Goal: Task Accomplishment & Management: Manage account settings

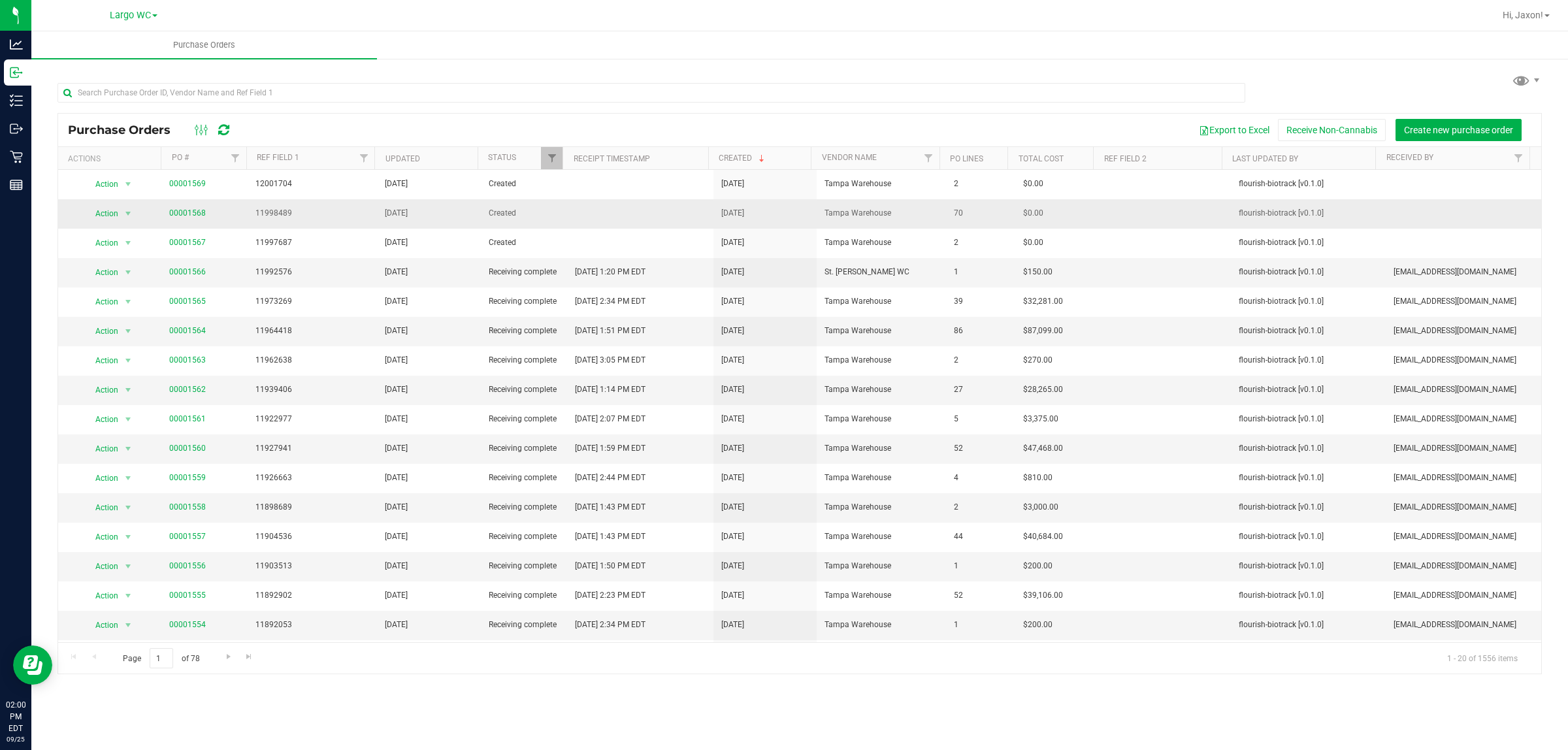
drag, startPoint x: 975, startPoint y: 204, endPoint x: 988, endPoint y: 210, distance: 14.3
click at [994, 209] on td "70" at bounding box center [981, 214] width 69 height 30
click at [975, 210] on span "70" at bounding box center [981, 214] width 54 height 12
click at [967, 210] on span "70" at bounding box center [981, 214] width 54 height 12
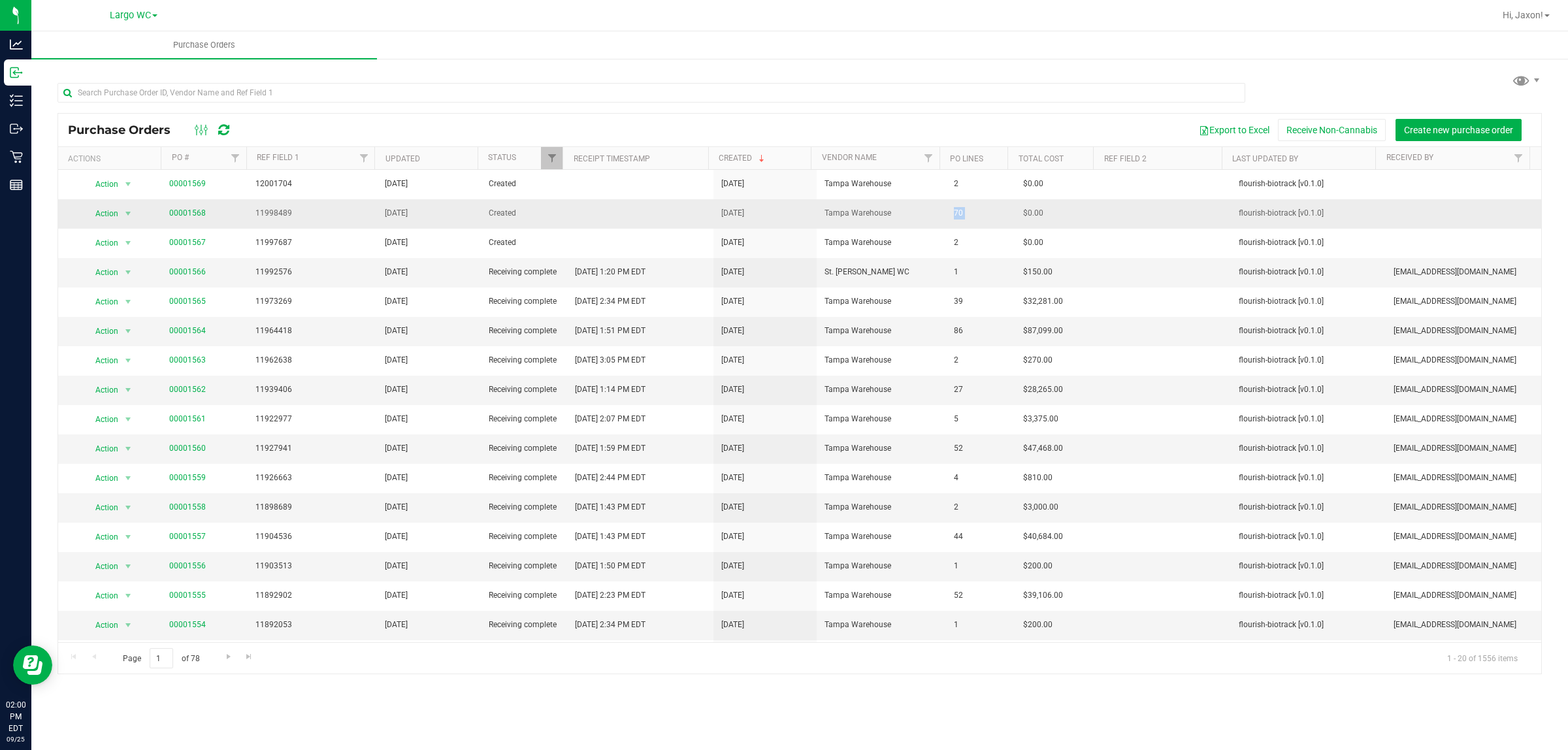
click at [967, 210] on span "70" at bounding box center [981, 214] width 54 height 12
click at [963, 210] on span "70" at bounding box center [981, 214] width 54 height 12
click at [188, 217] on link "00001568" at bounding box center [188, 213] width 36 height 9
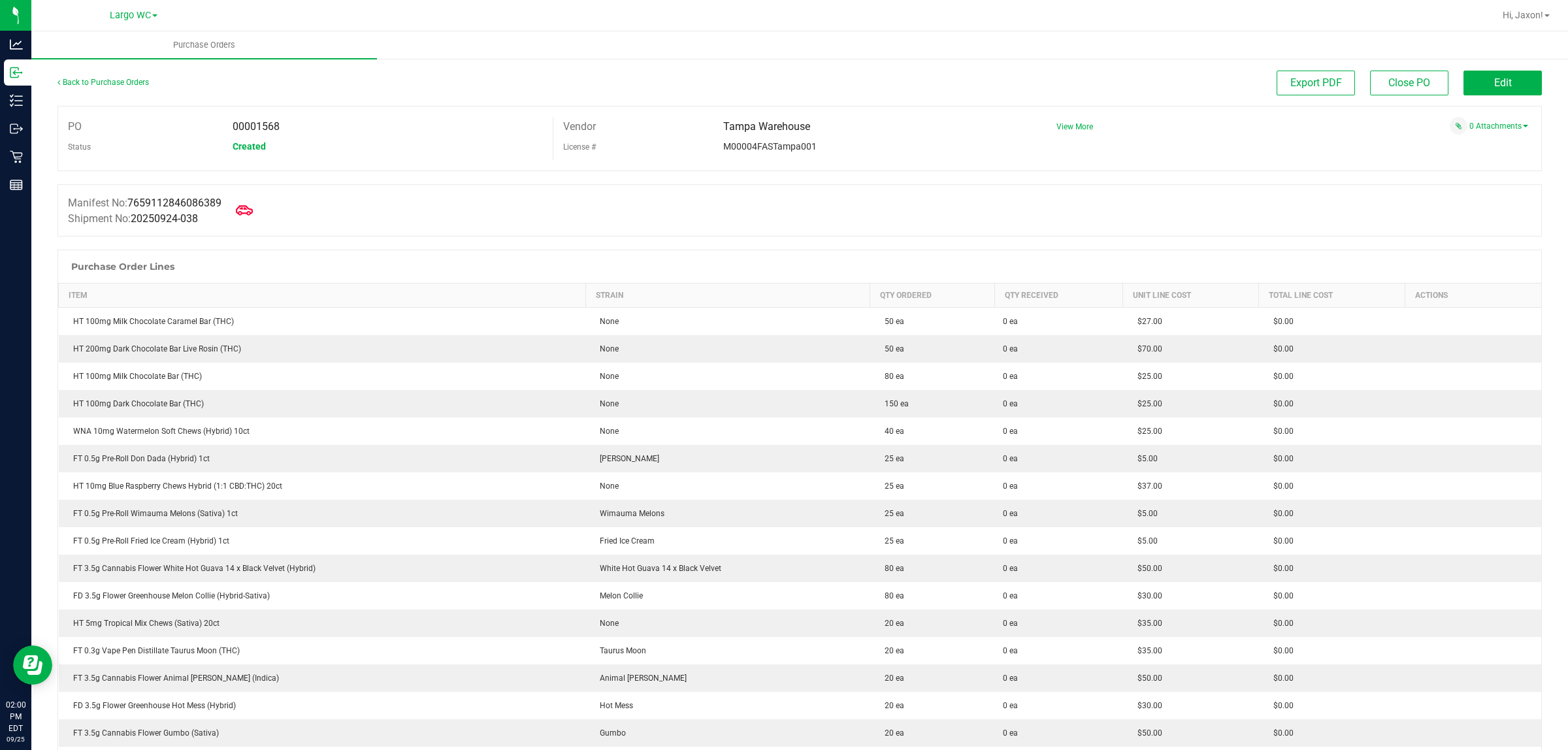
click at [251, 210] on icon at bounding box center [245, 210] width 17 height 17
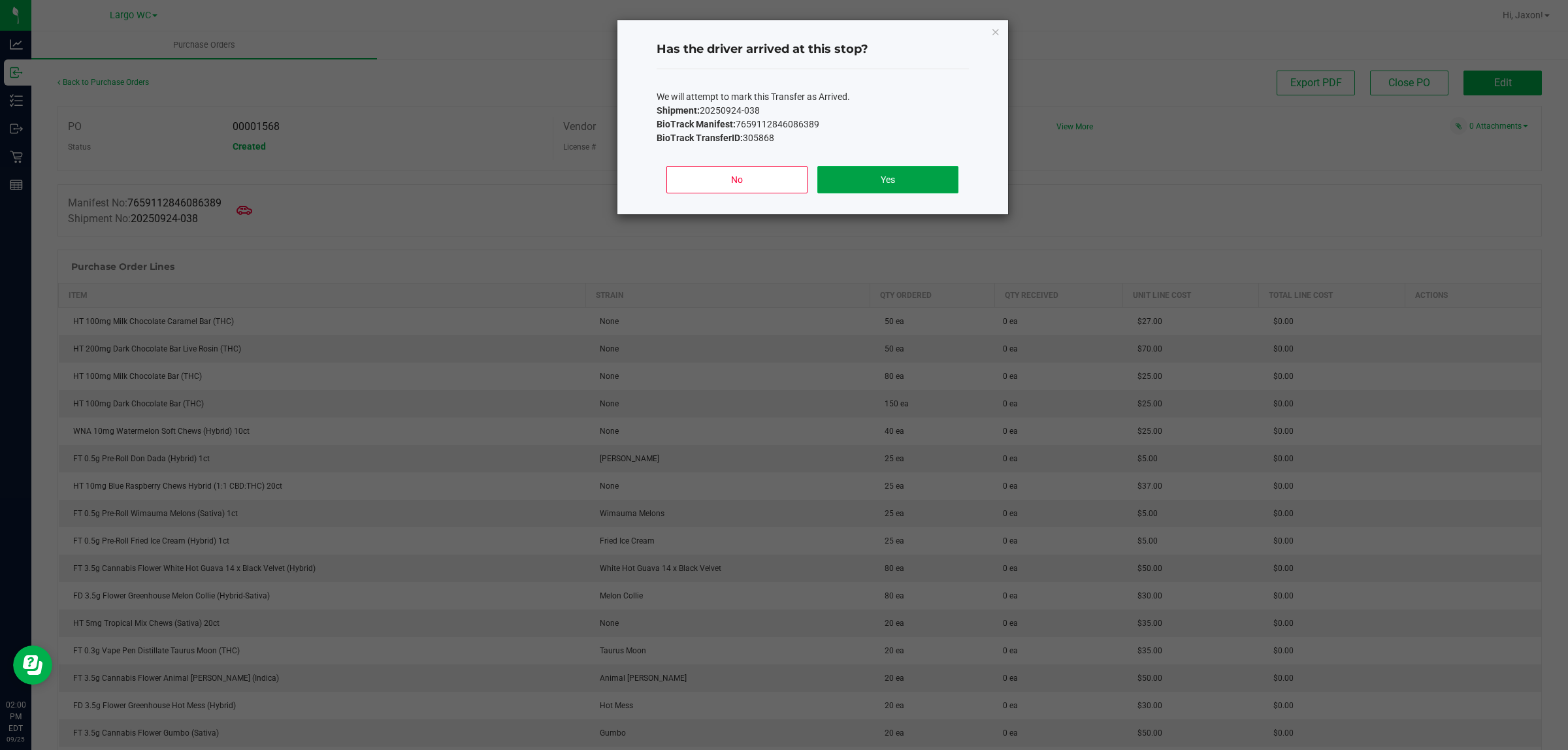
click at [932, 169] on button "Yes" at bounding box center [887, 179] width 141 height 27
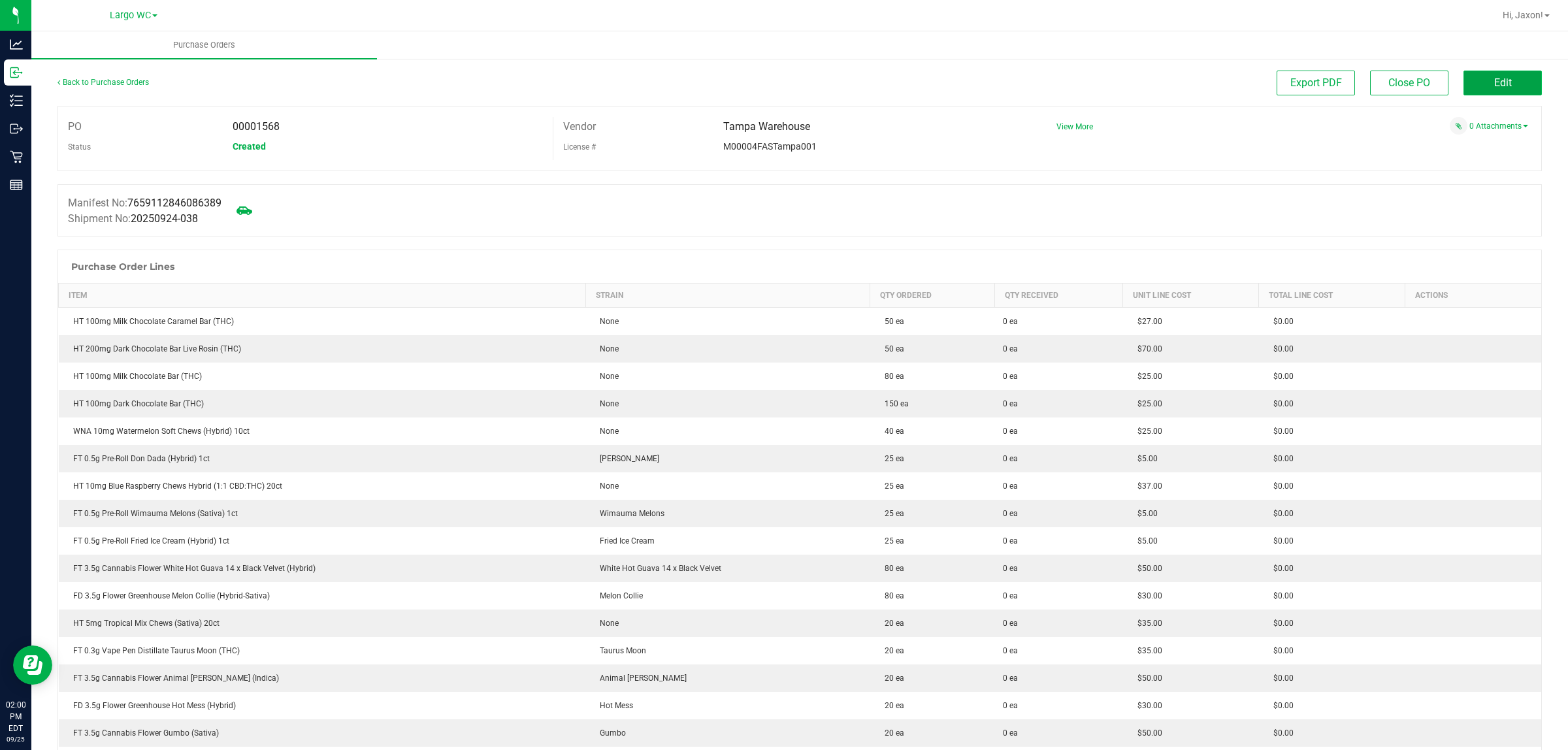
click at [1495, 87] on span "Edit" at bounding box center [1503, 83] width 17 height 12
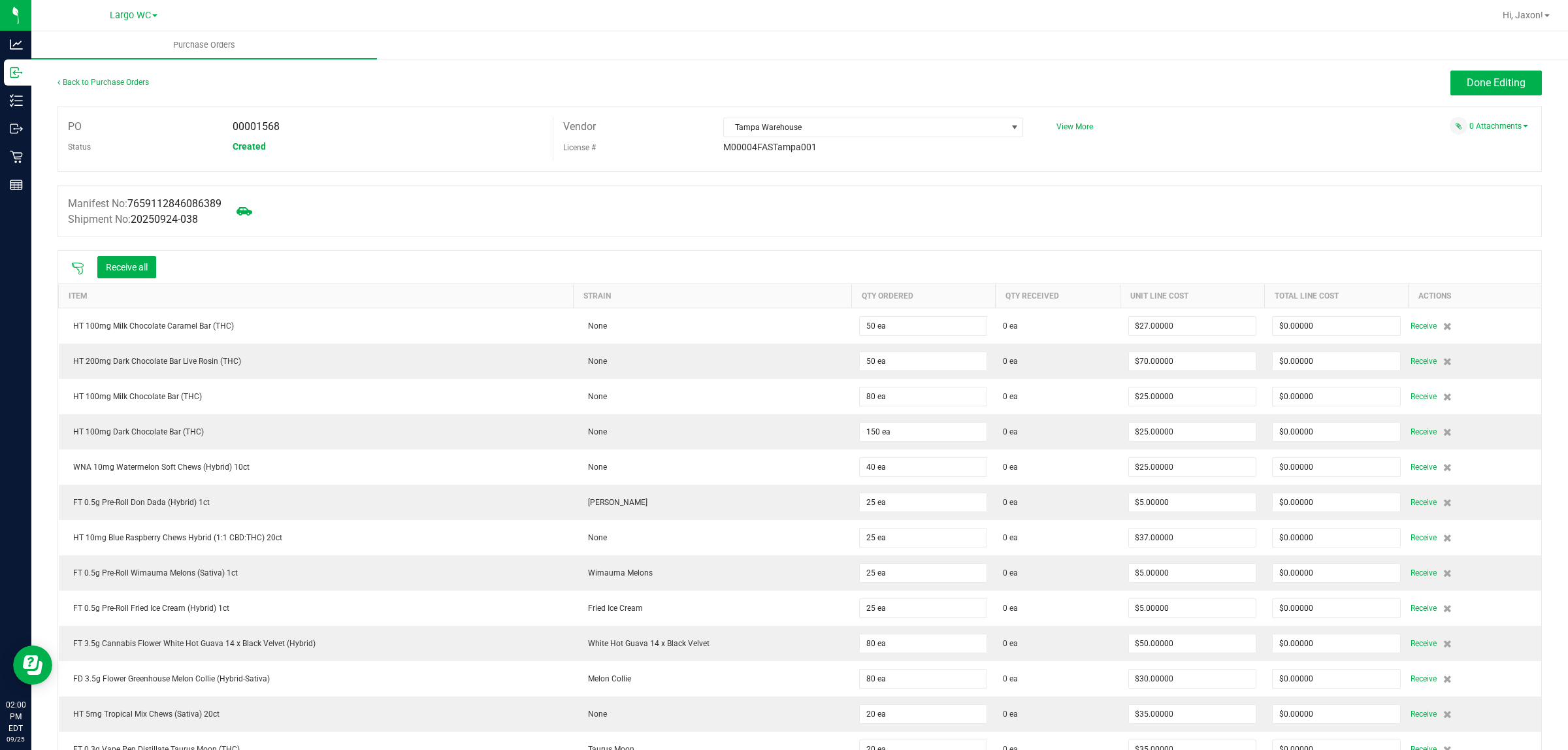
click at [74, 272] on icon at bounding box center [77, 268] width 13 height 13
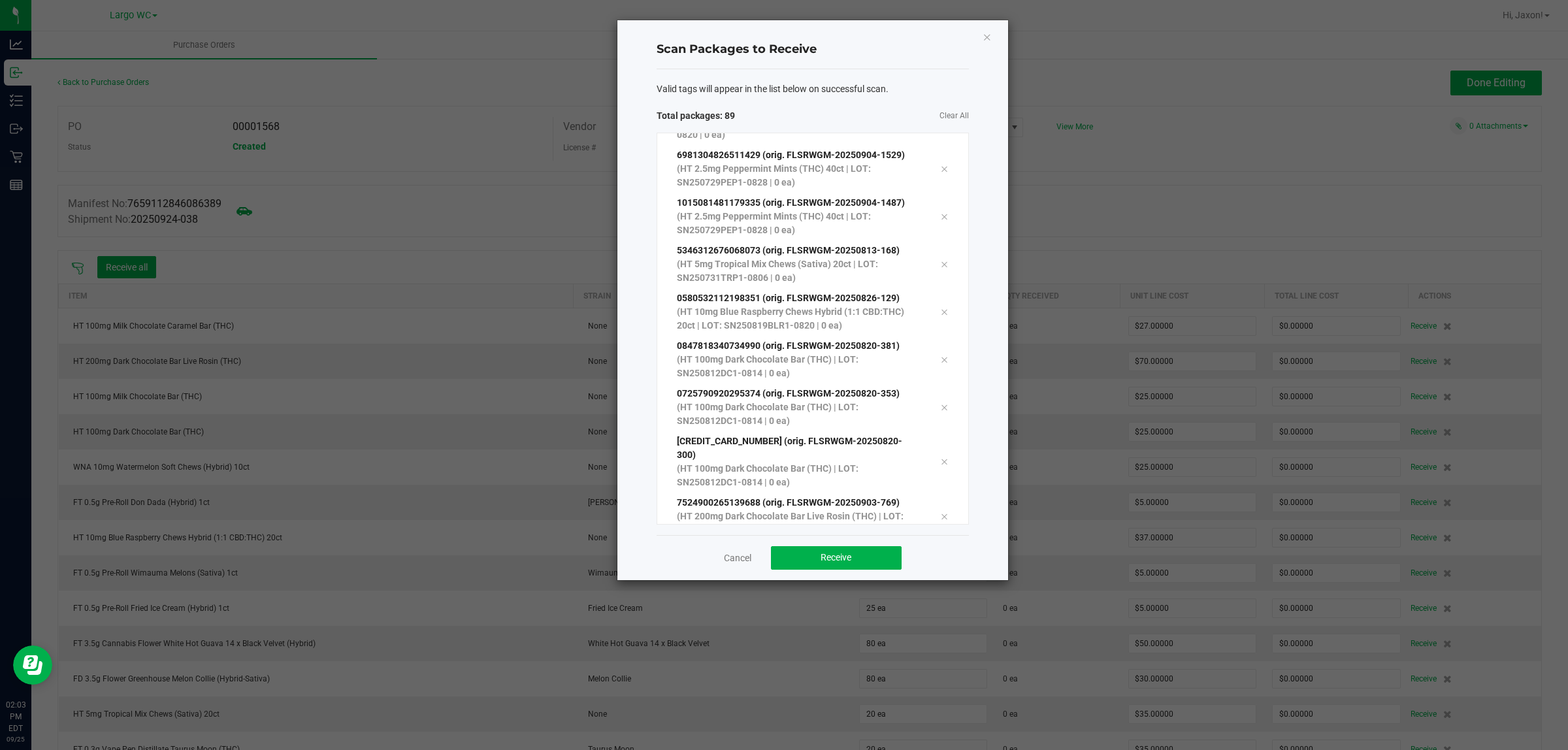
scroll to position [3902, 0]
click at [876, 553] on button "Receive" at bounding box center [836, 558] width 131 height 24
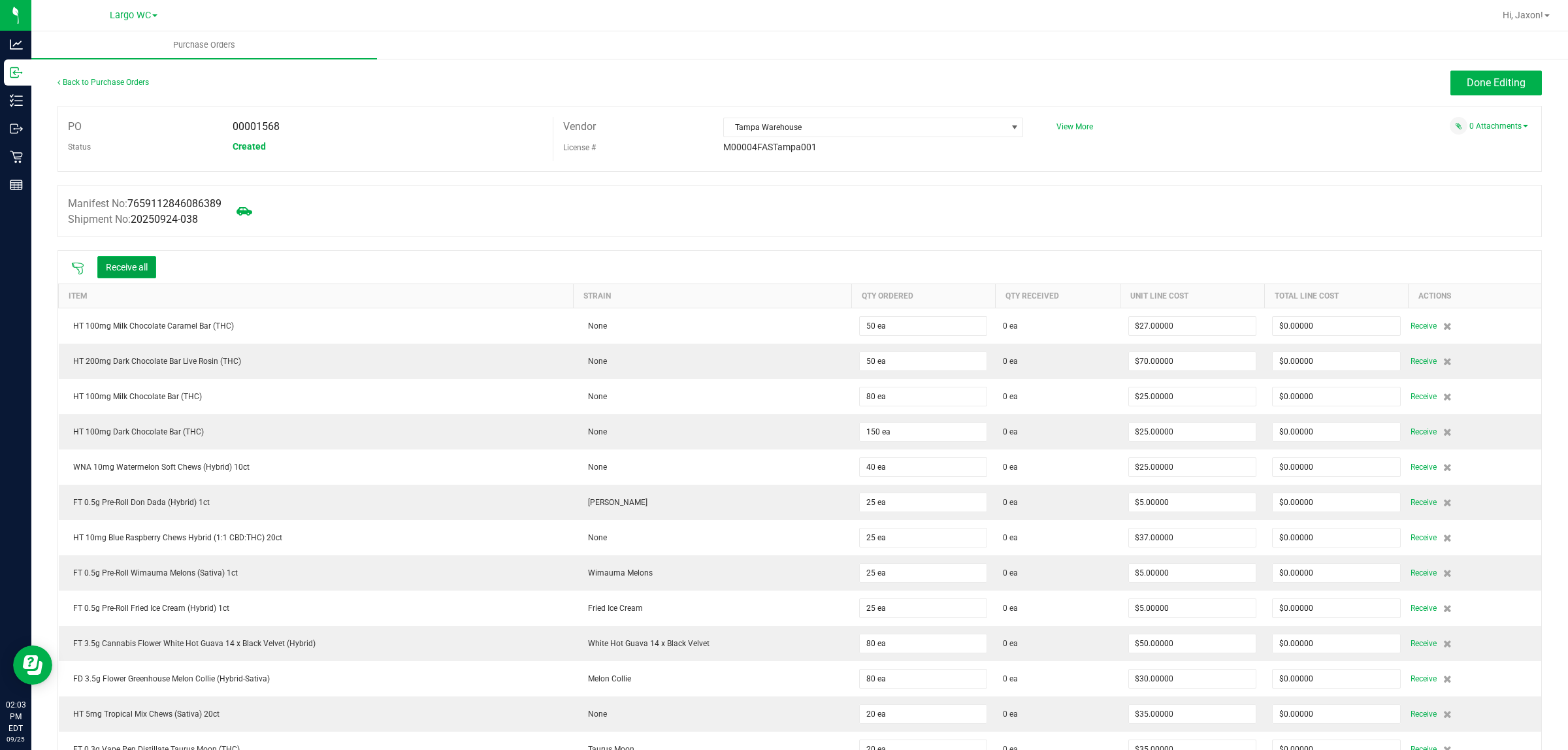
click at [131, 271] on button "Receive all" at bounding box center [126, 267] width 58 height 22
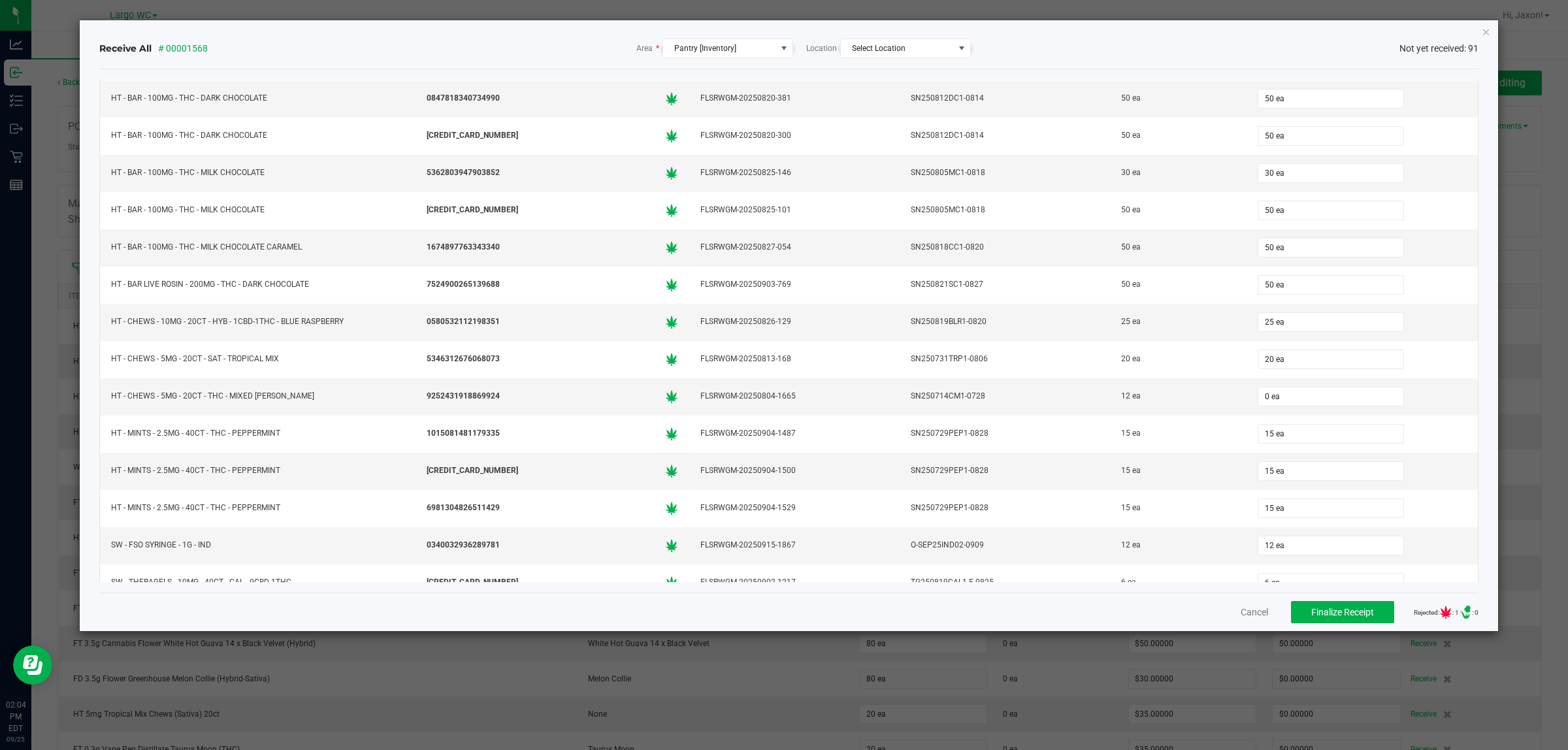
scroll to position [2601, 0]
click button "Close" at bounding box center [1487, 31] width 9 height 16
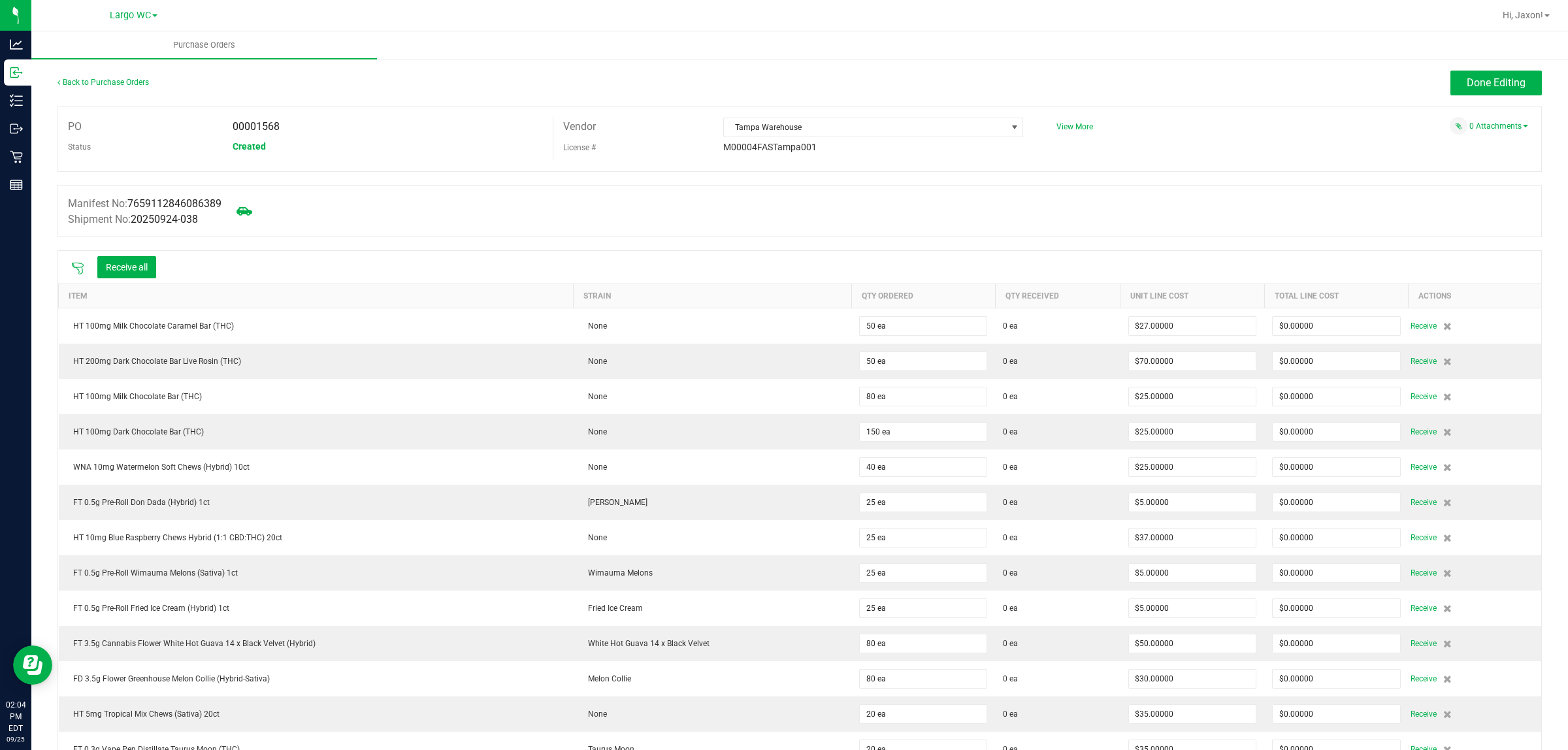
click at [72, 265] on icon at bounding box center [77, 268] width 11 height 11
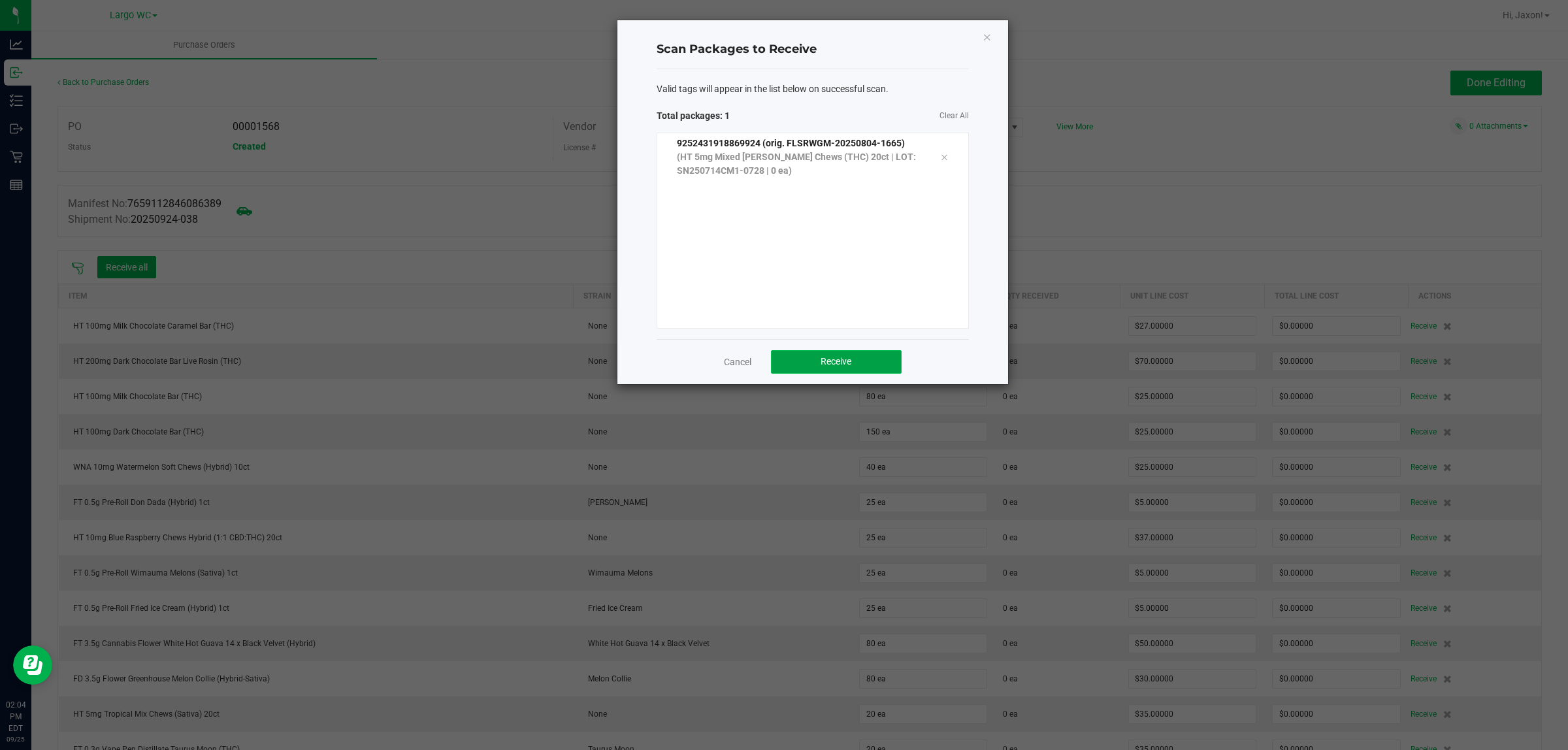
click at [840, 362] on span "Receive" at bounding box center [836, 362] width 30 height 11
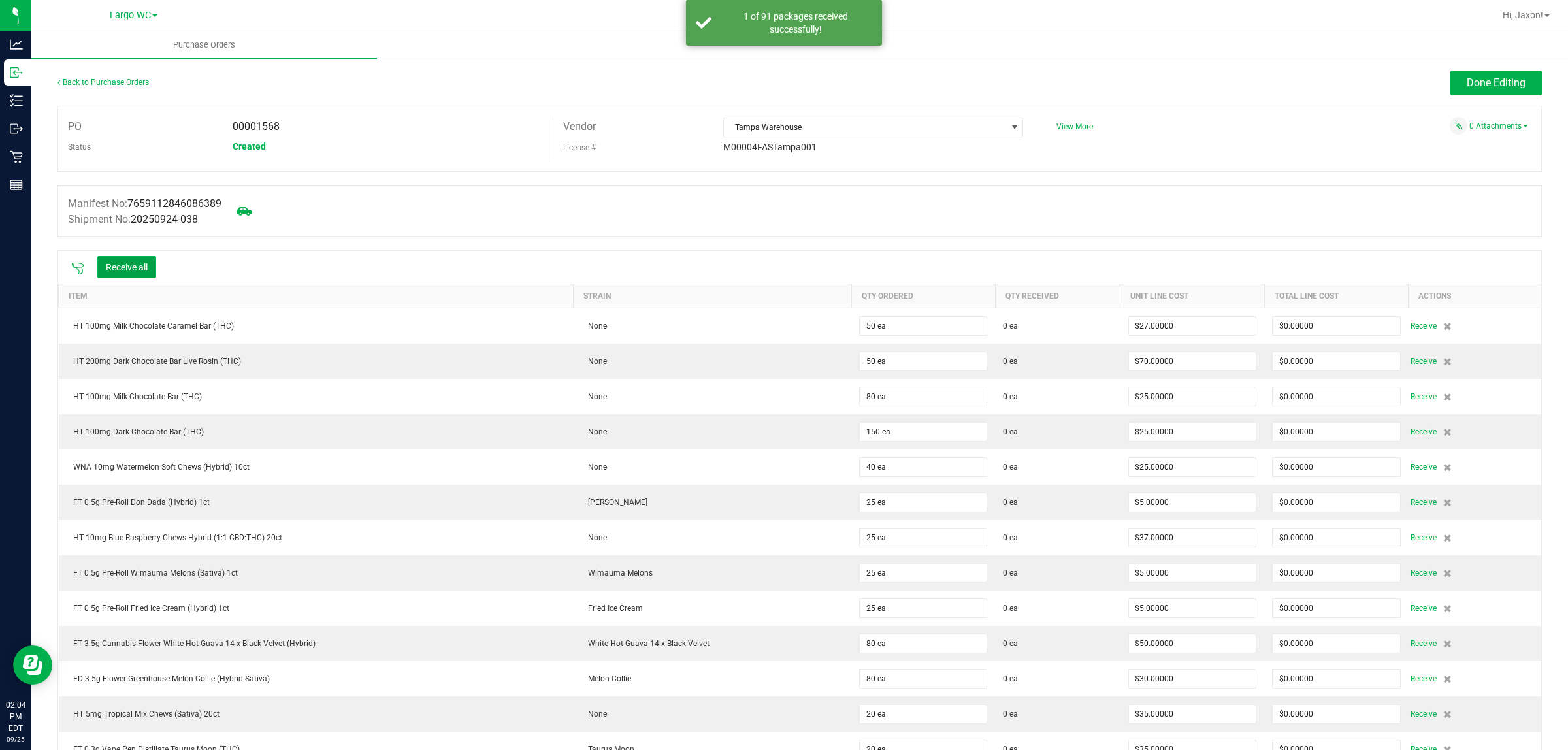
click at [141, 264] on button "Receive all" at bounding box center [126, 267] width 58 height 22
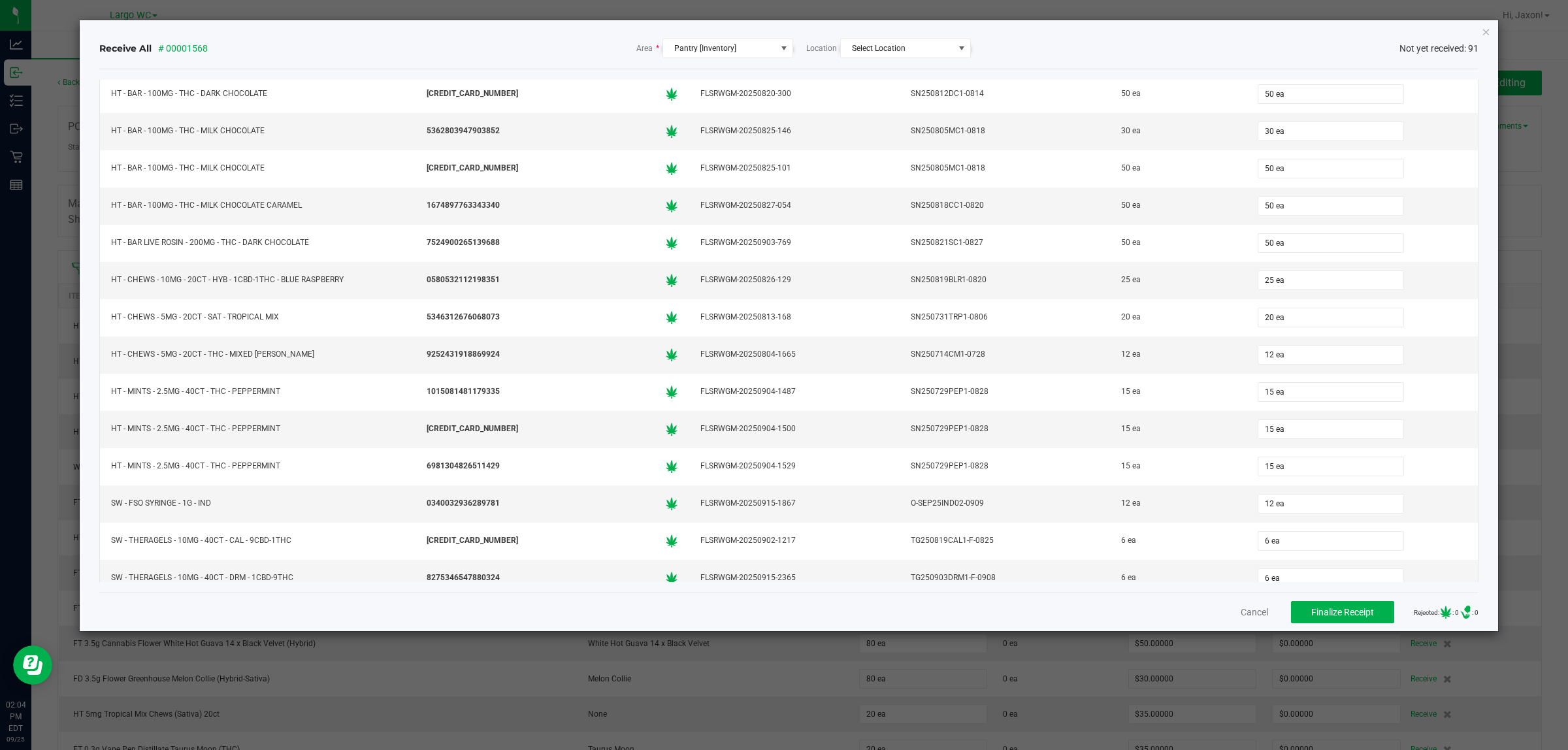
scroll to position [2642, 0]
click at [1348, 609] on span "Finalize Receipt" at bounding box center [1342, 612] width 63 height 11
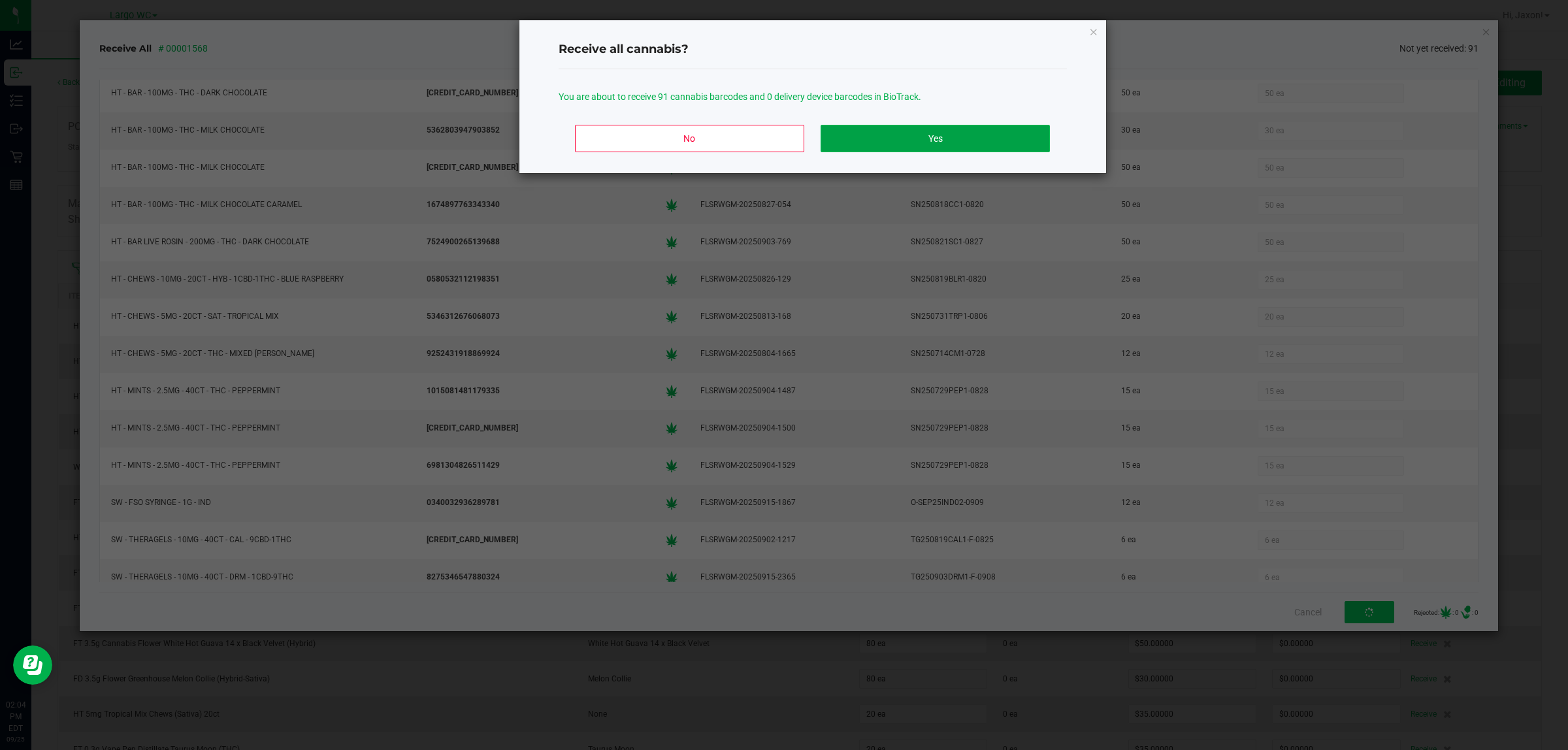
click at [978, 146] on button "Yes" at bounding box center [934, 138] width 229 height 27
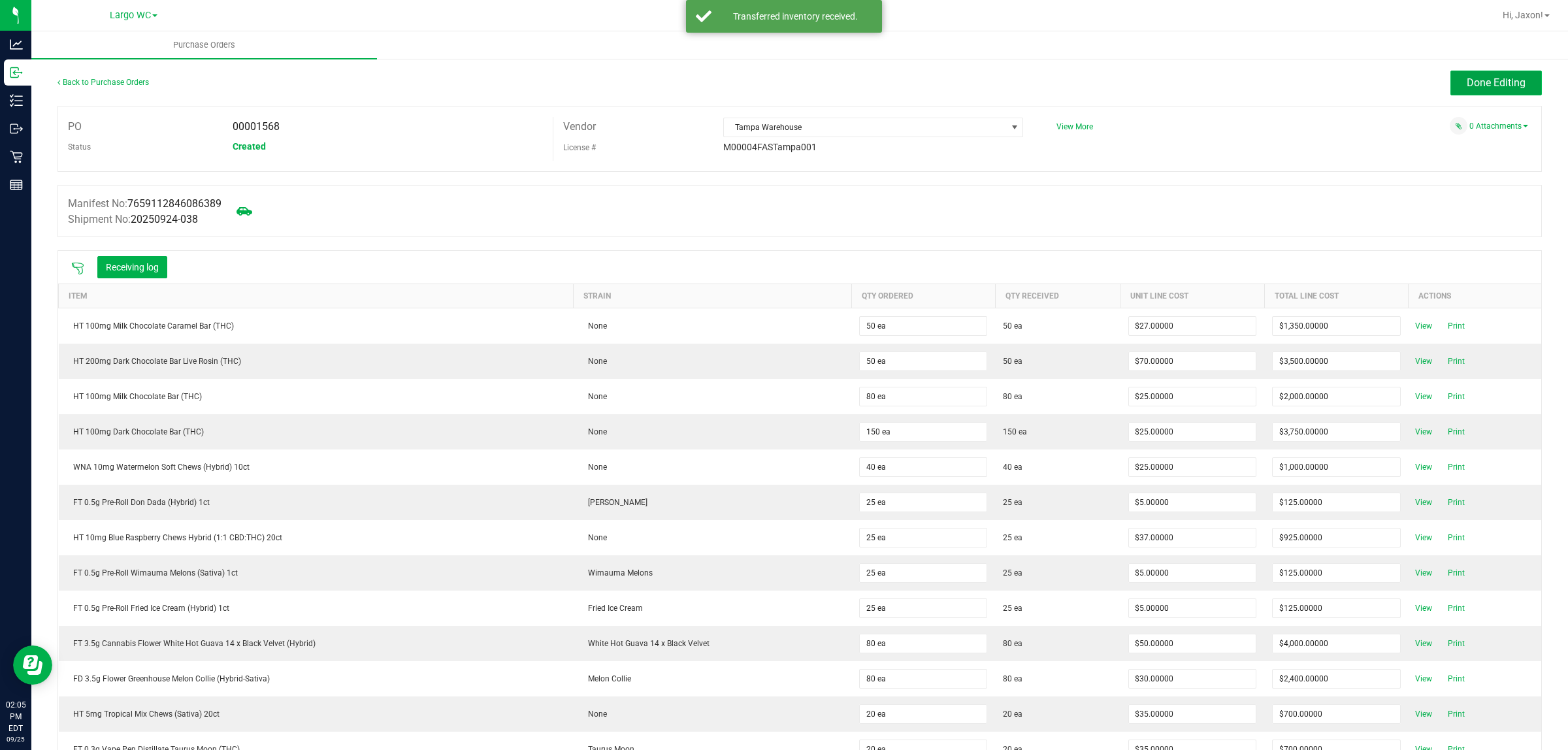
click at [1507, 93] on button "Done Editing" at bounding box center [1497, 83] width 91 height 25
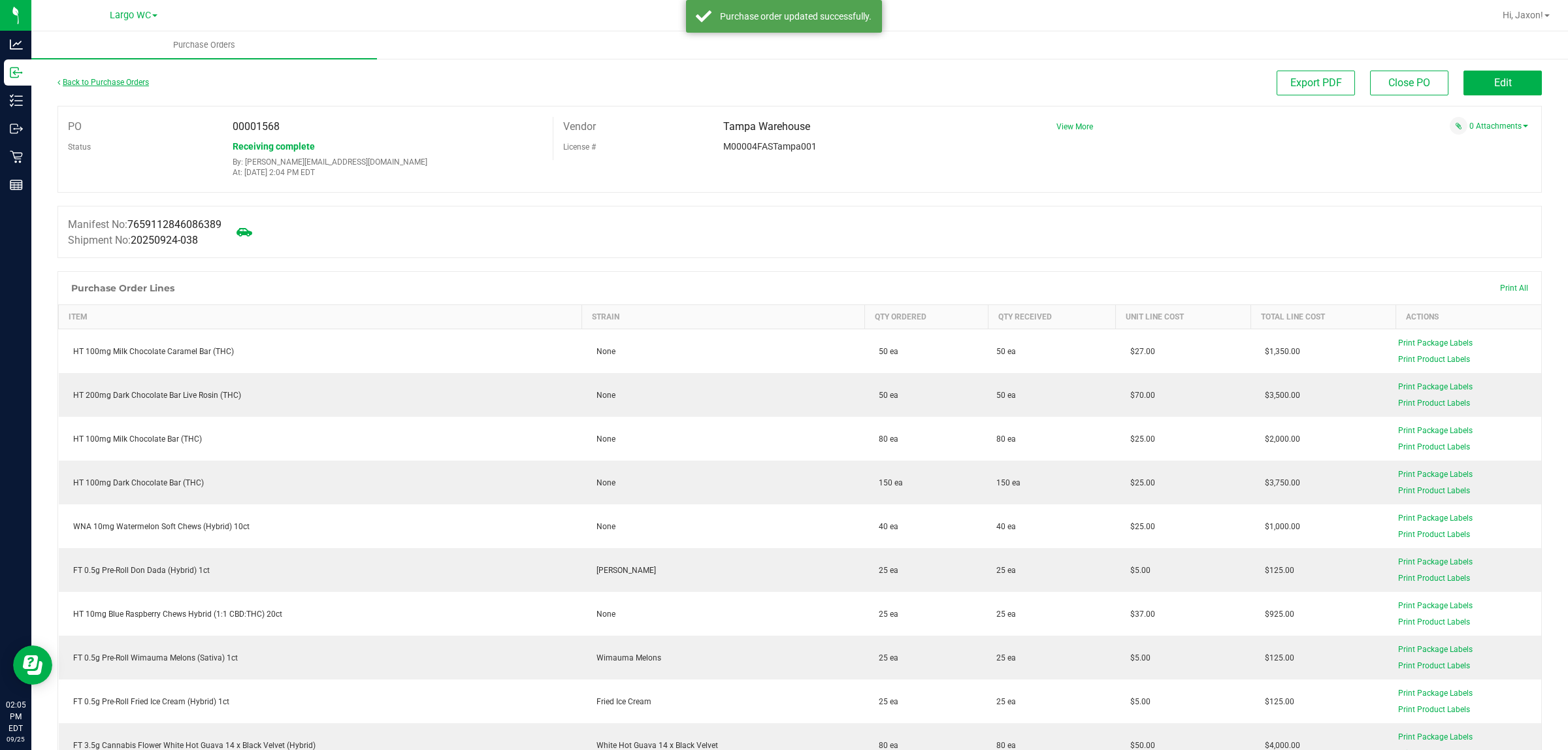
click at [119, 85] on link "Back to Purchase Orders" at bounding box center [103, 82] width 91 height 9
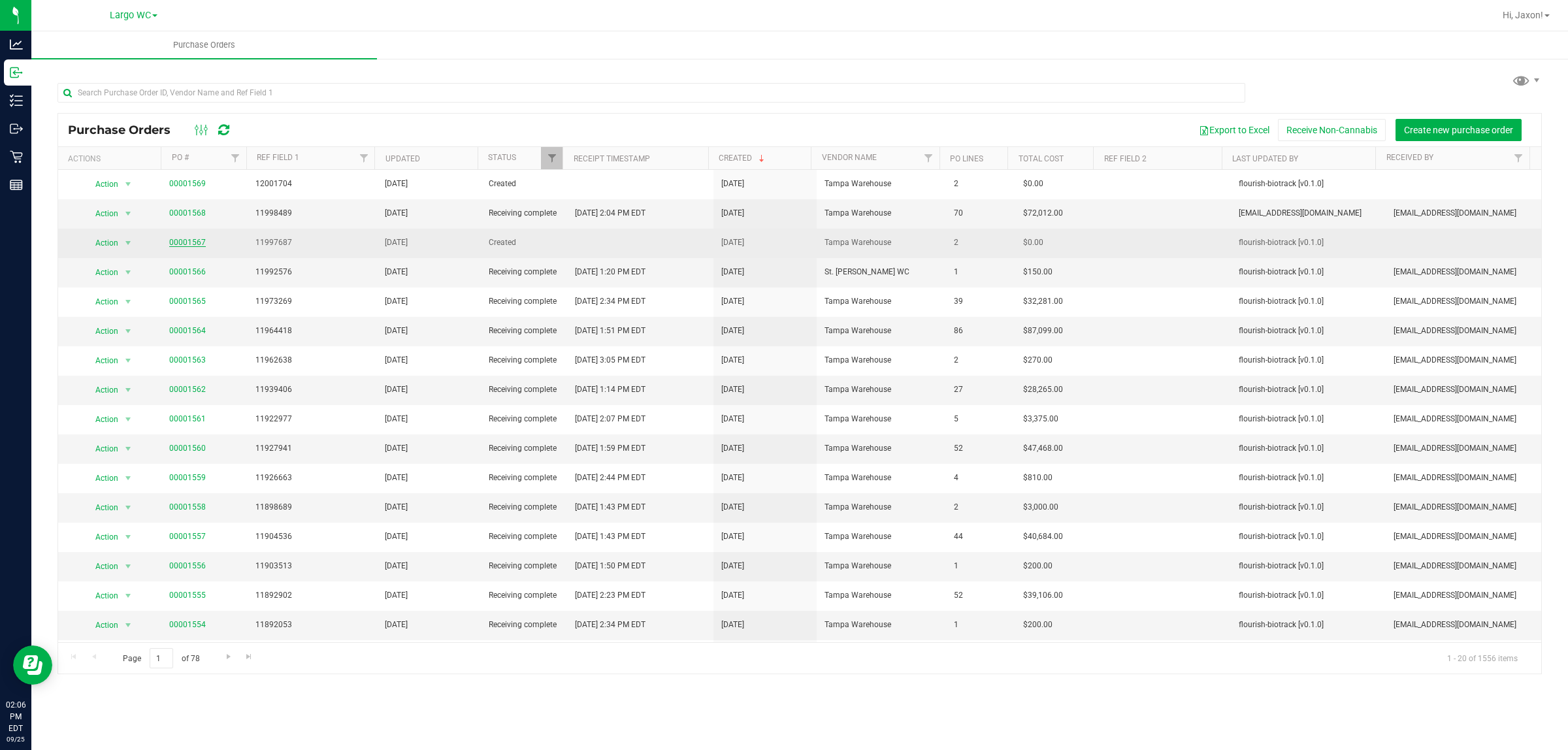
click at [184, 247] on link "00001567" at bounding box center [188, 242] width 36 height 9
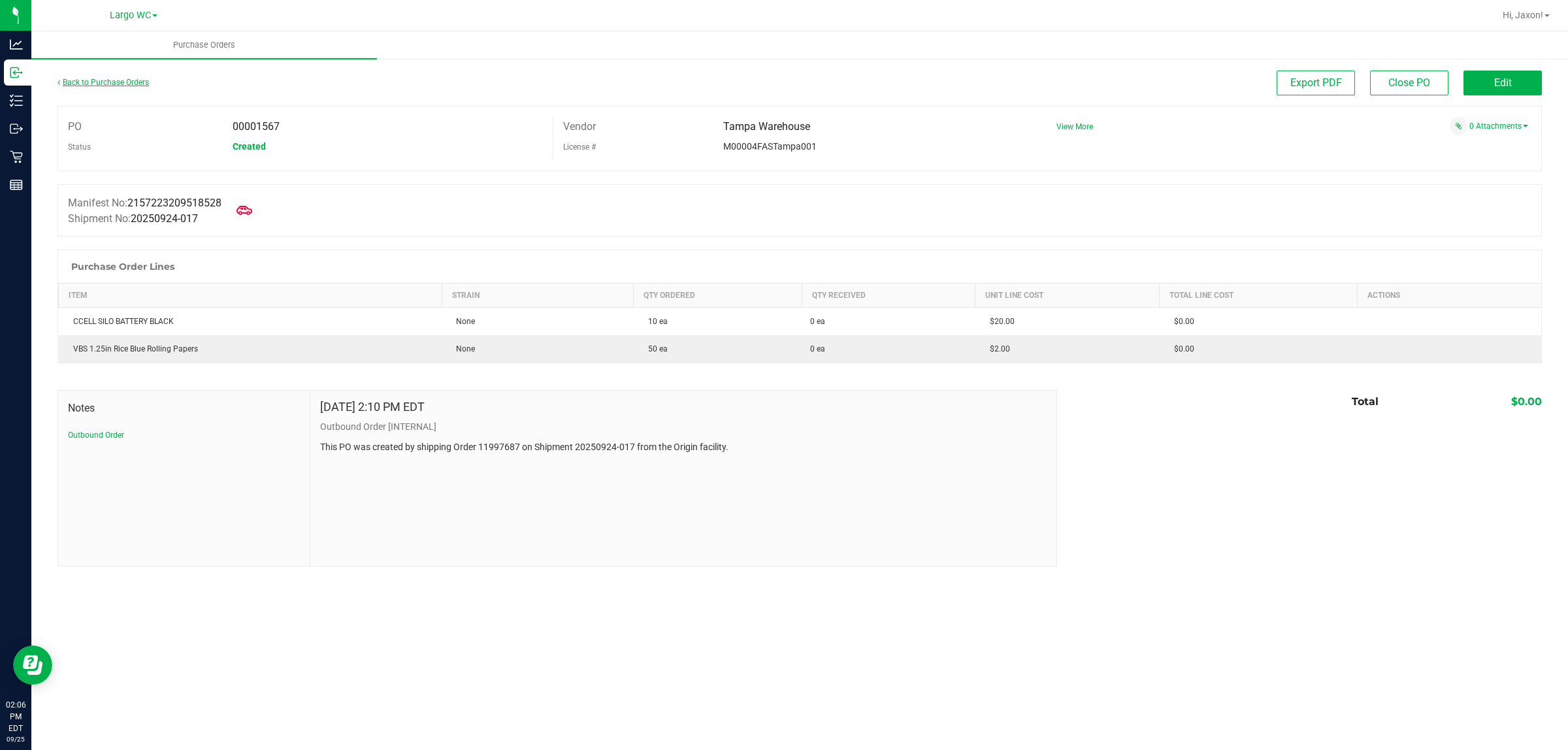
click at [100, 78] on link "Back to Purchase Orders" at bounding box center [103, 82] width 91 height 9
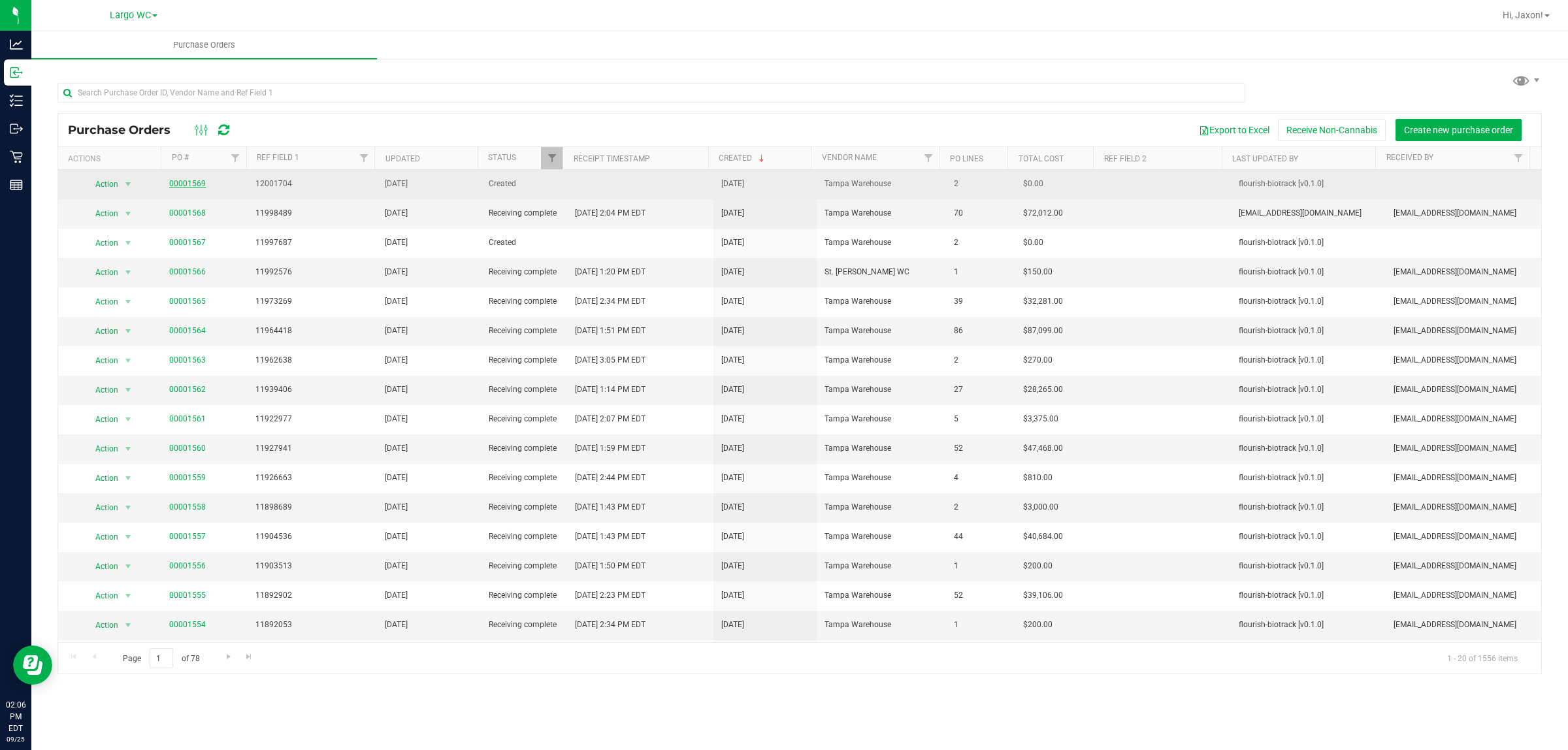
click at [189, 185] on link "00001569" at bounding box center [188, 184] width 36 height 9
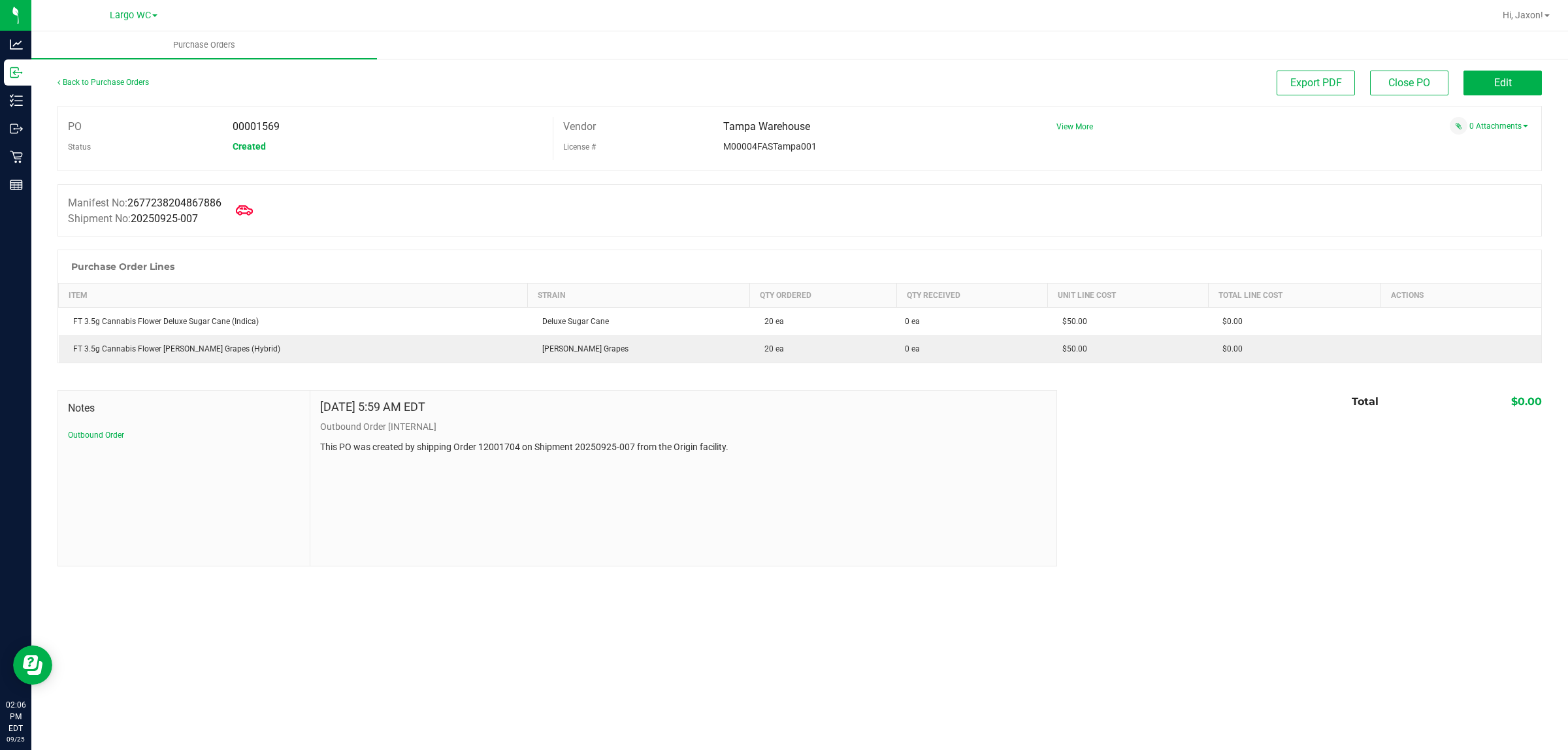
click at [243, 207] on icon at bounding box center [245, 210] width 17 height 17
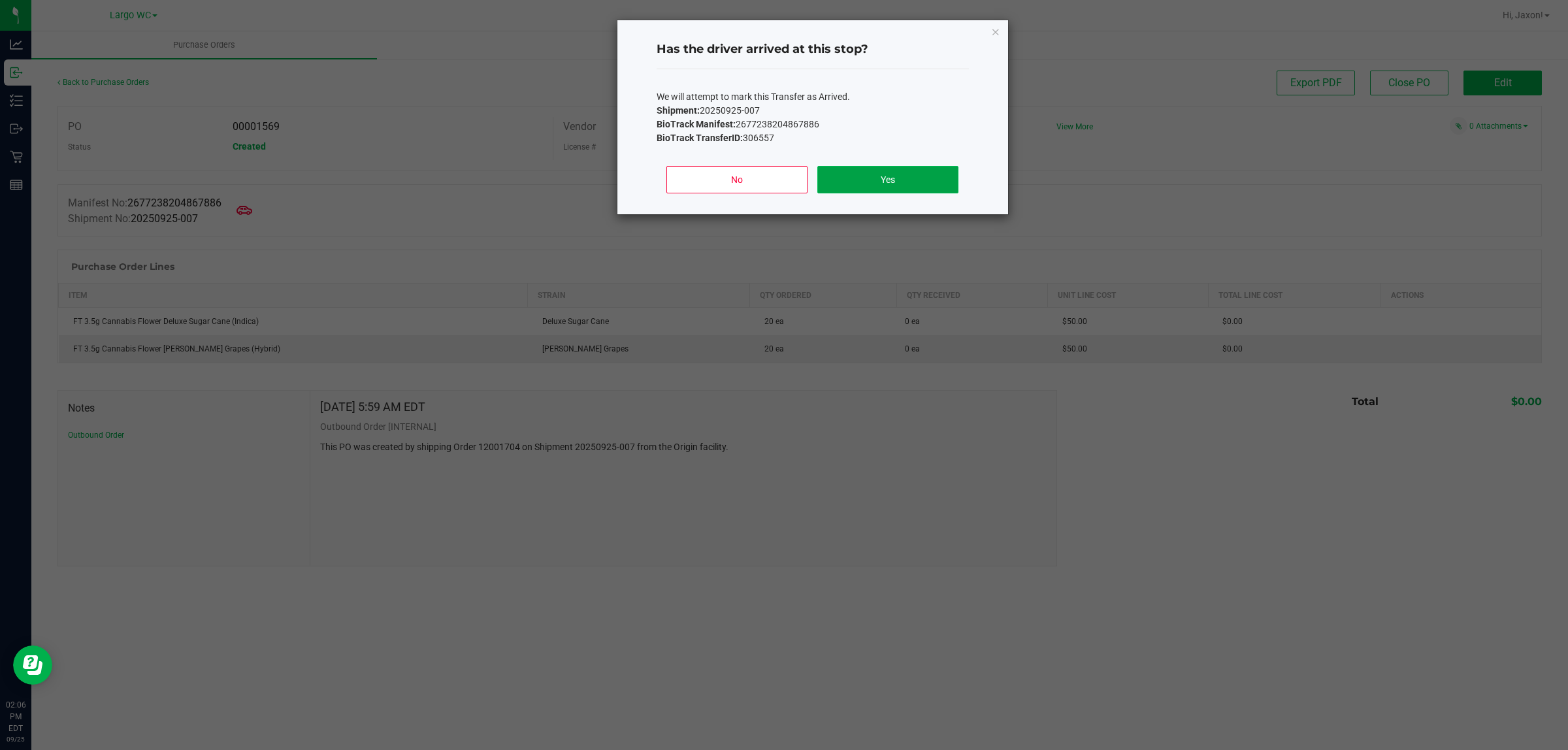
click at [890, 175] on button "Yes" at bounding box center [887, 179] width 141 height 27
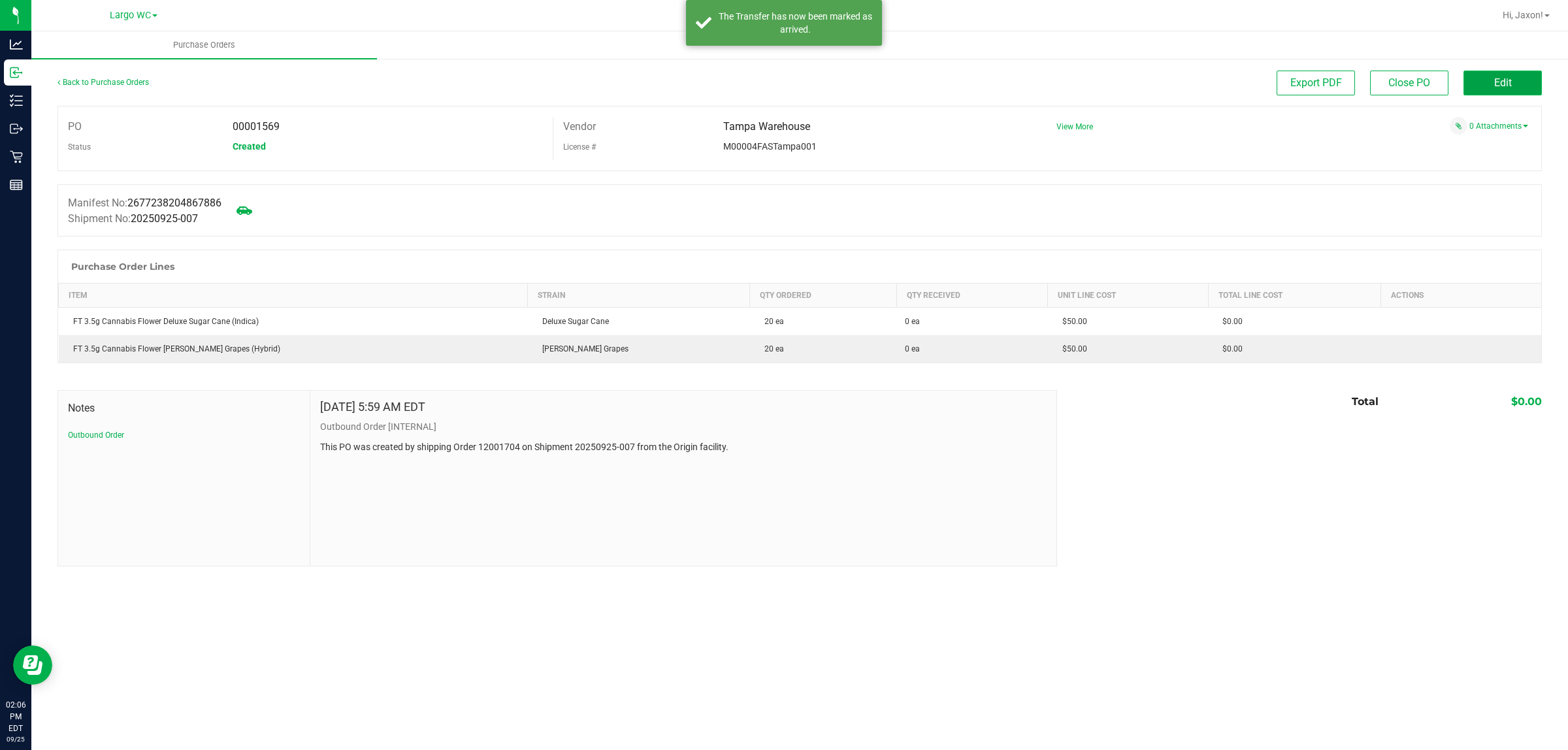
click at [1487, 88] on button "Edit" at bounding box center [1503, 83] width 78 height 25
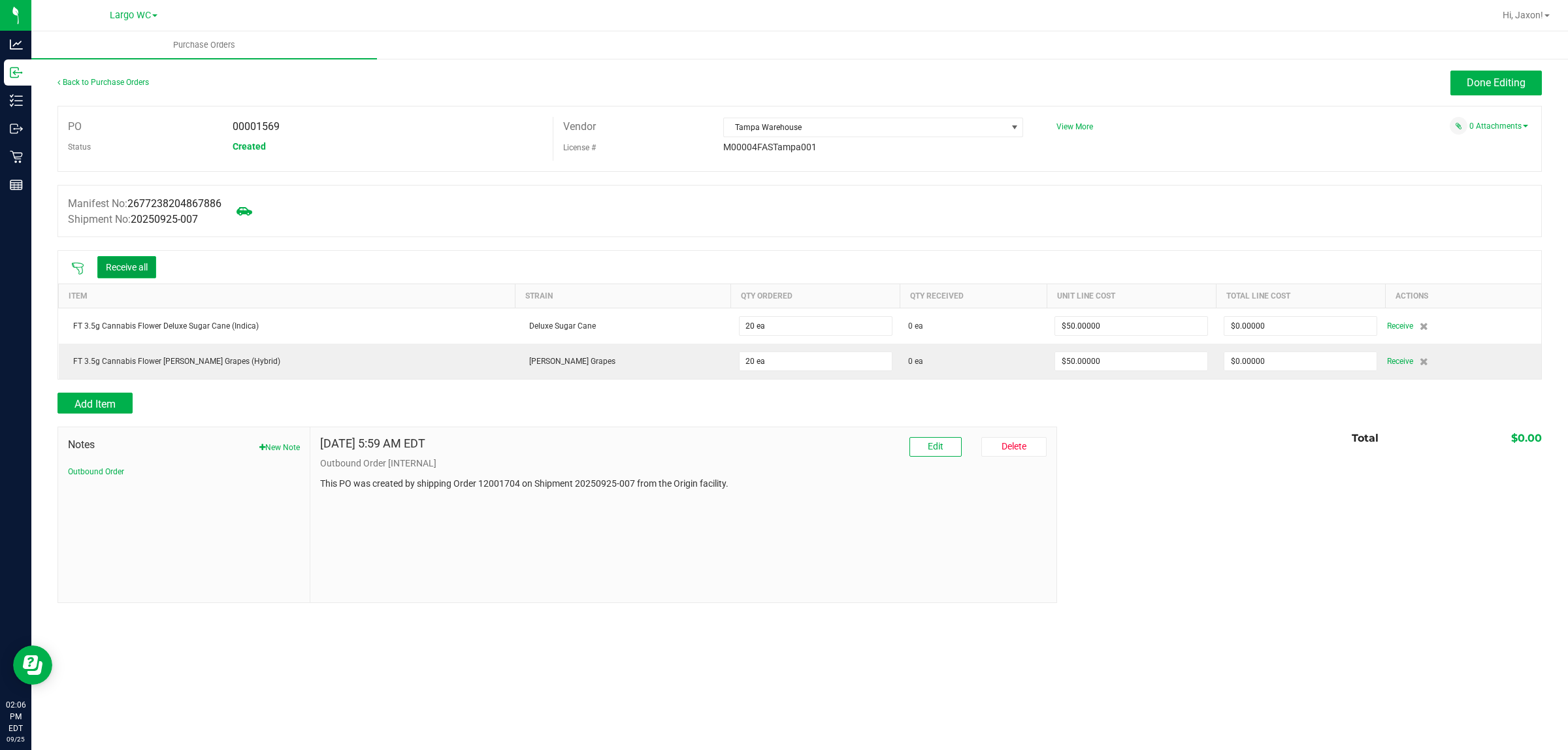
click at [144, 257] on button "Receive all" at bounding box center [126, 267] width 58 height 22
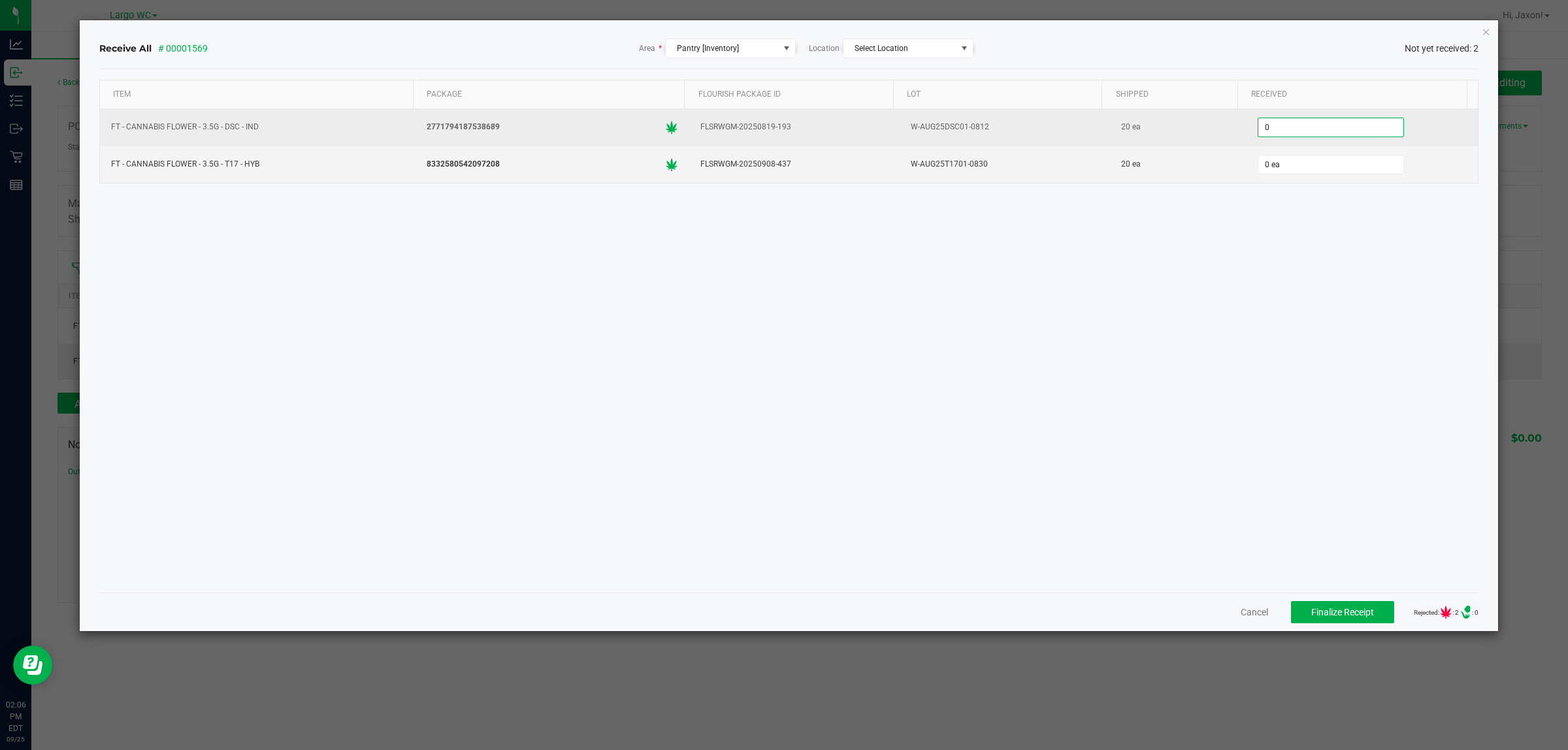
click at [1285, 132] on input "0" at bounding box center [1331, 128] width 145 height 18
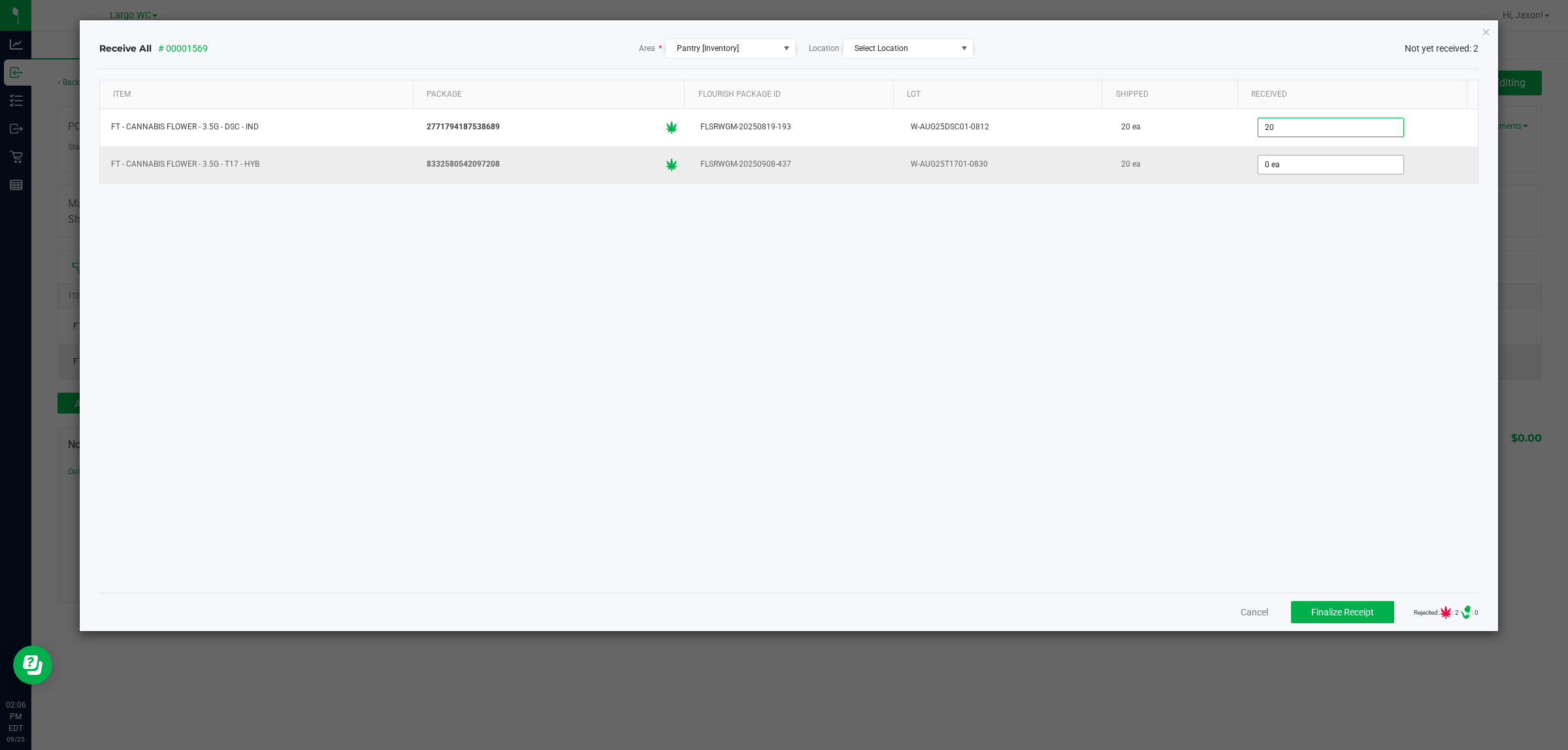
type input "20 ea"
click at [1273, 172] on input "0" at bounding box center [1331, 165] width 145 height 18
type input "20 ea"
drag, startPoint x: 1187, startPoint y: 351, endPoint x: 1181, endPoint y: 343, distance: 10.0
click at [1184, 348] on div "Item Package Flourish Package ID Lot Shipped Received FT - CANNABIS FLOWER - 3.…" at bounding box center [789, 331] width 1380 height 502
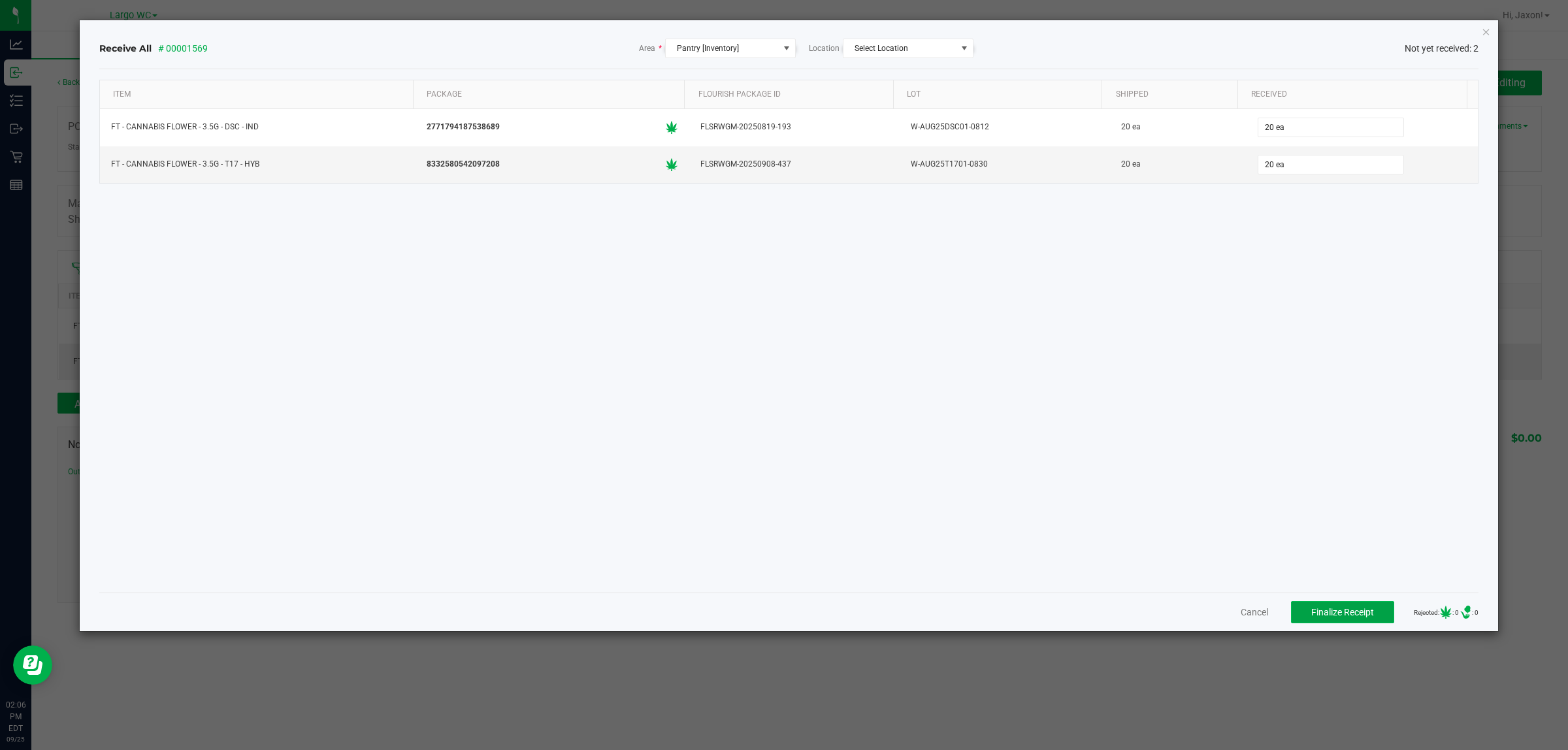
click at [1327, 615] on span "Finalize Receipt" at bounding box center [1342, 612] width 63 height 11
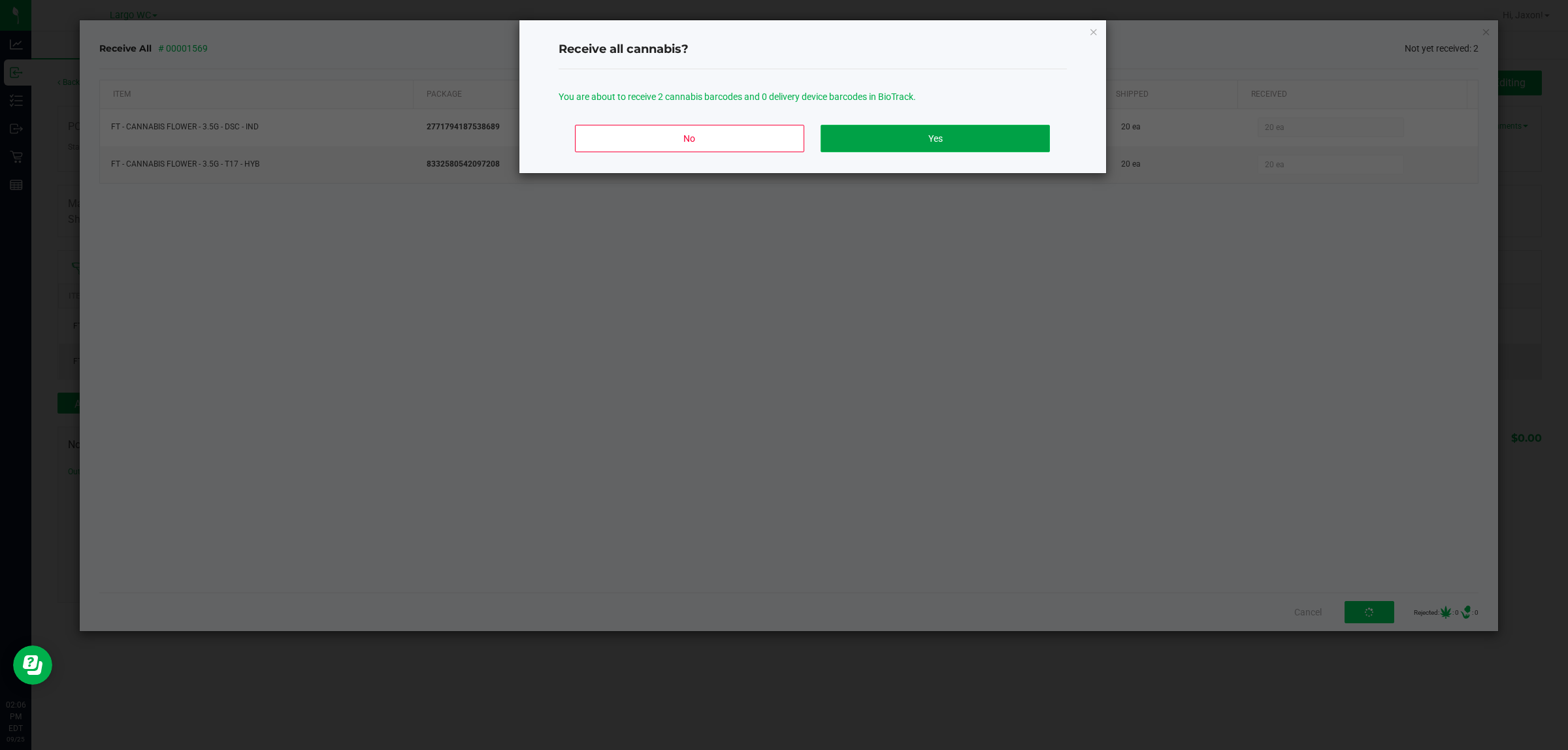
click at [928, 141] on button "Yes" at bounding box center [934, 138] width 229 height 27
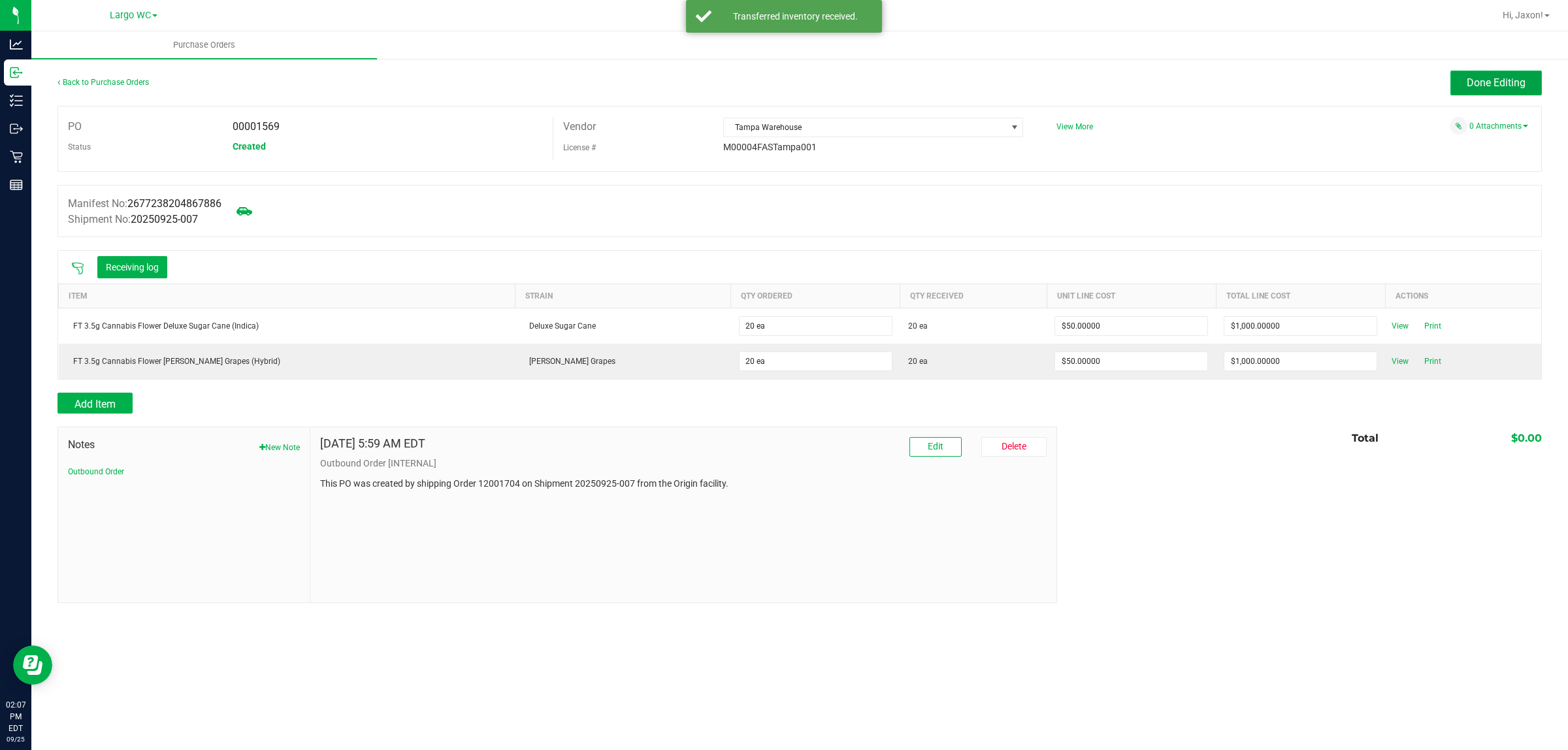
click at [1498, 74] on button "Done Editing" at bounding box center [1497, 83] width 91 height 25
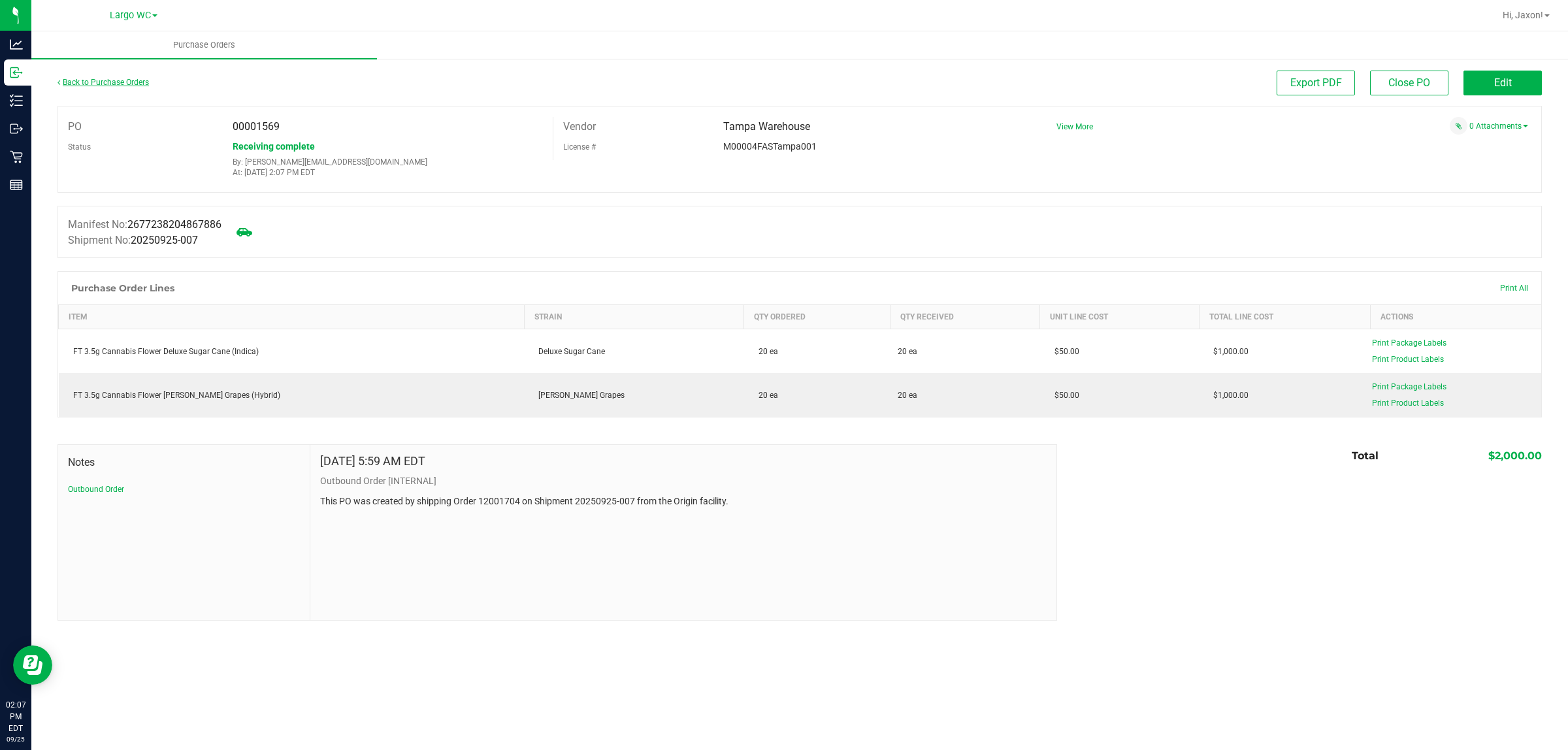
click at [111, 78] on link "Back to Purchase Orders" at bounding box center [103, 82] width 91 height 9
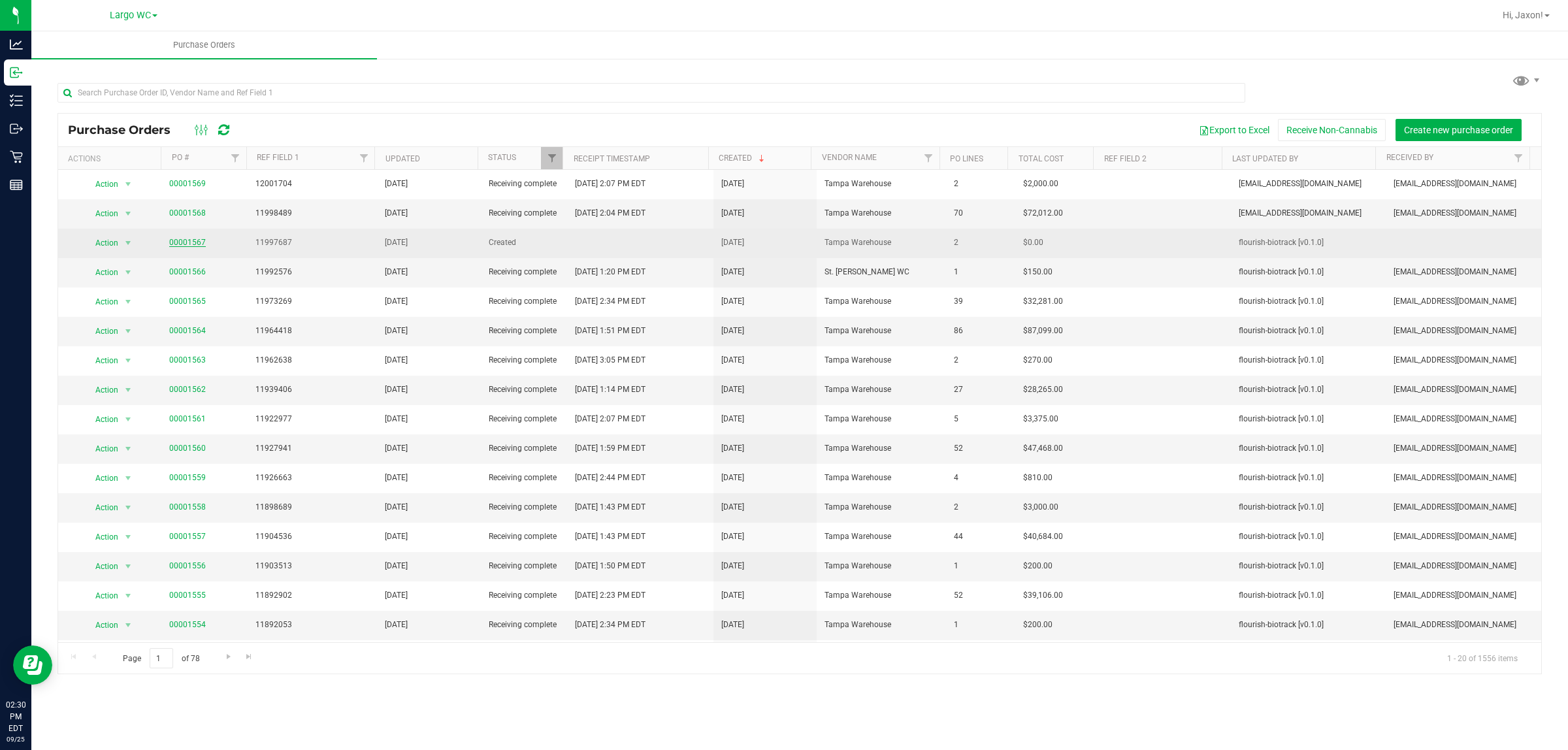
click at [189, 246] on link "00001567" at bounding box center [188, 242] width 36 height 9
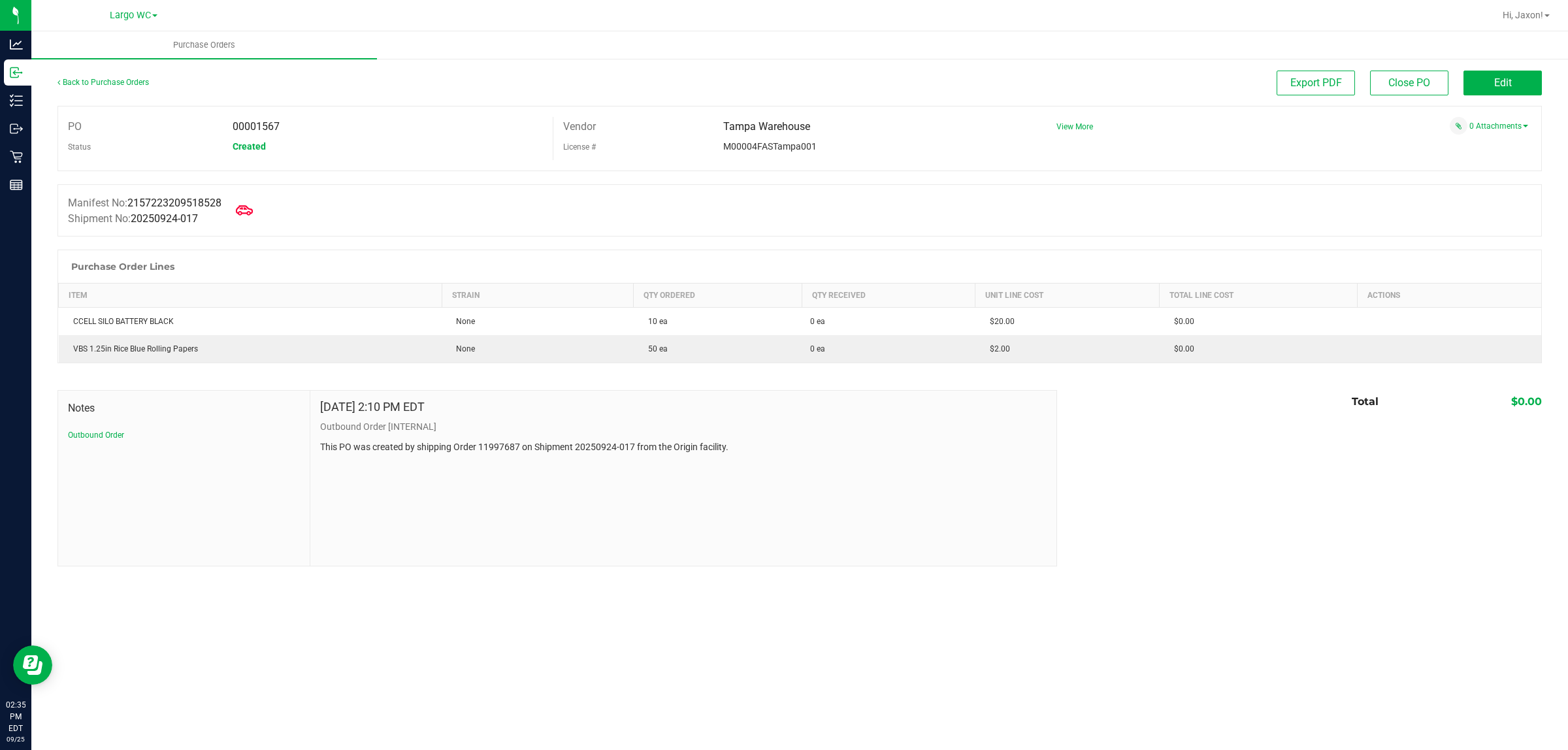
click at [253, 210] on icon at bounding box center [245, 210] width 17 height 17
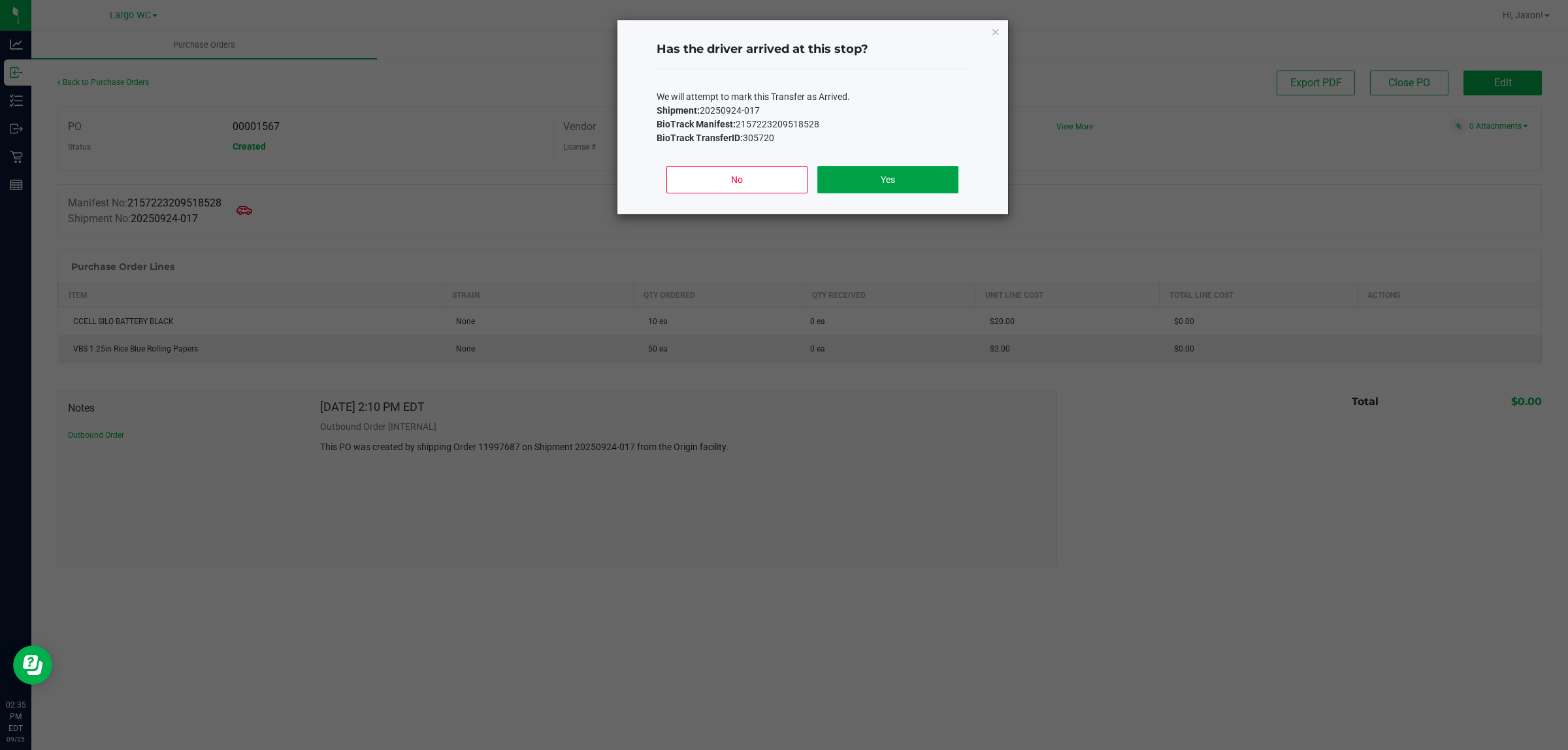
click at [868, 184] on button "Yes" at bounding box center [887, 179] width 141 height 27
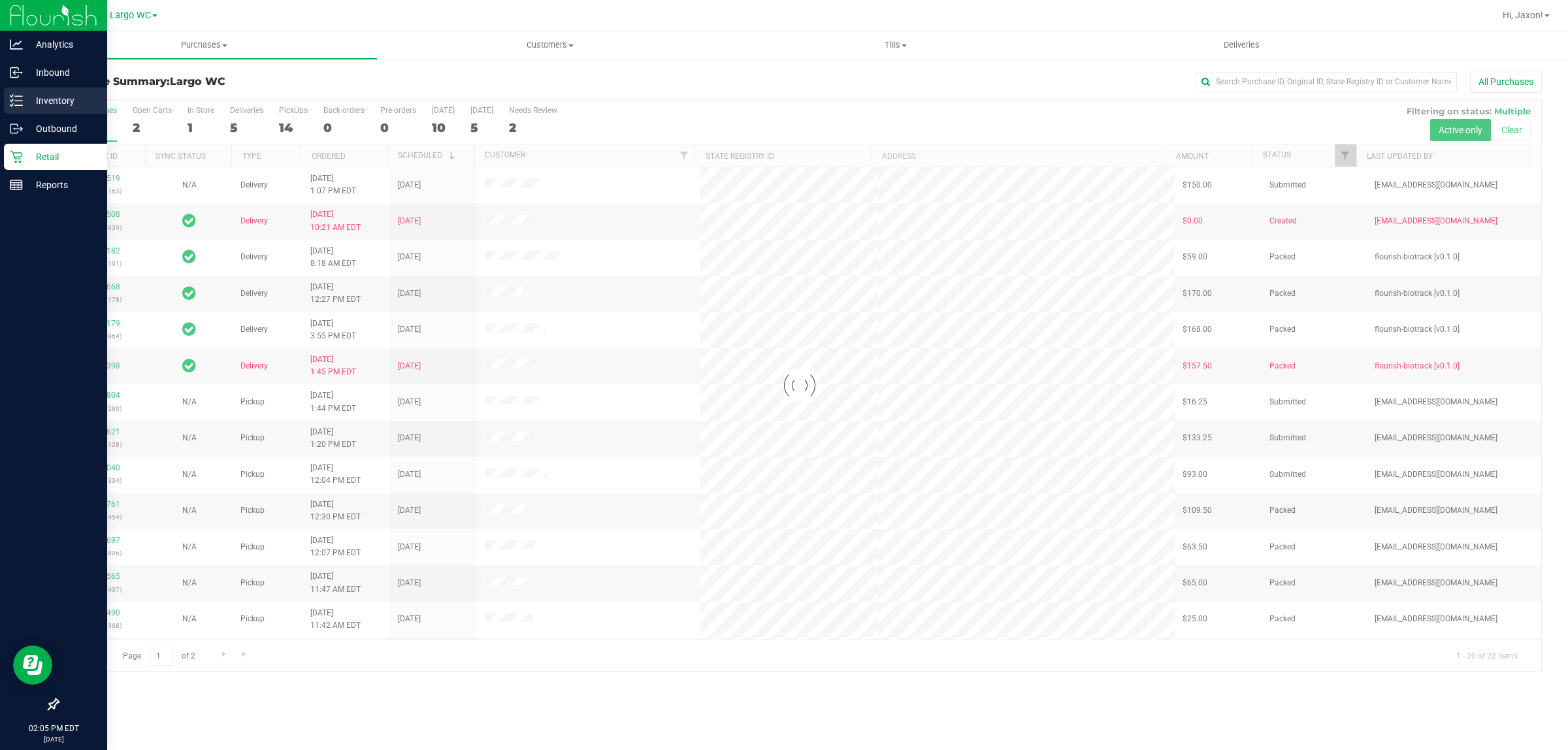
click at [43, 105] on p "Inventory" at bounding box center [62, 100] width 78 height 16
click at [49, 108] on p "Inventory" at bounding box center [62, 100] width 78 height 16
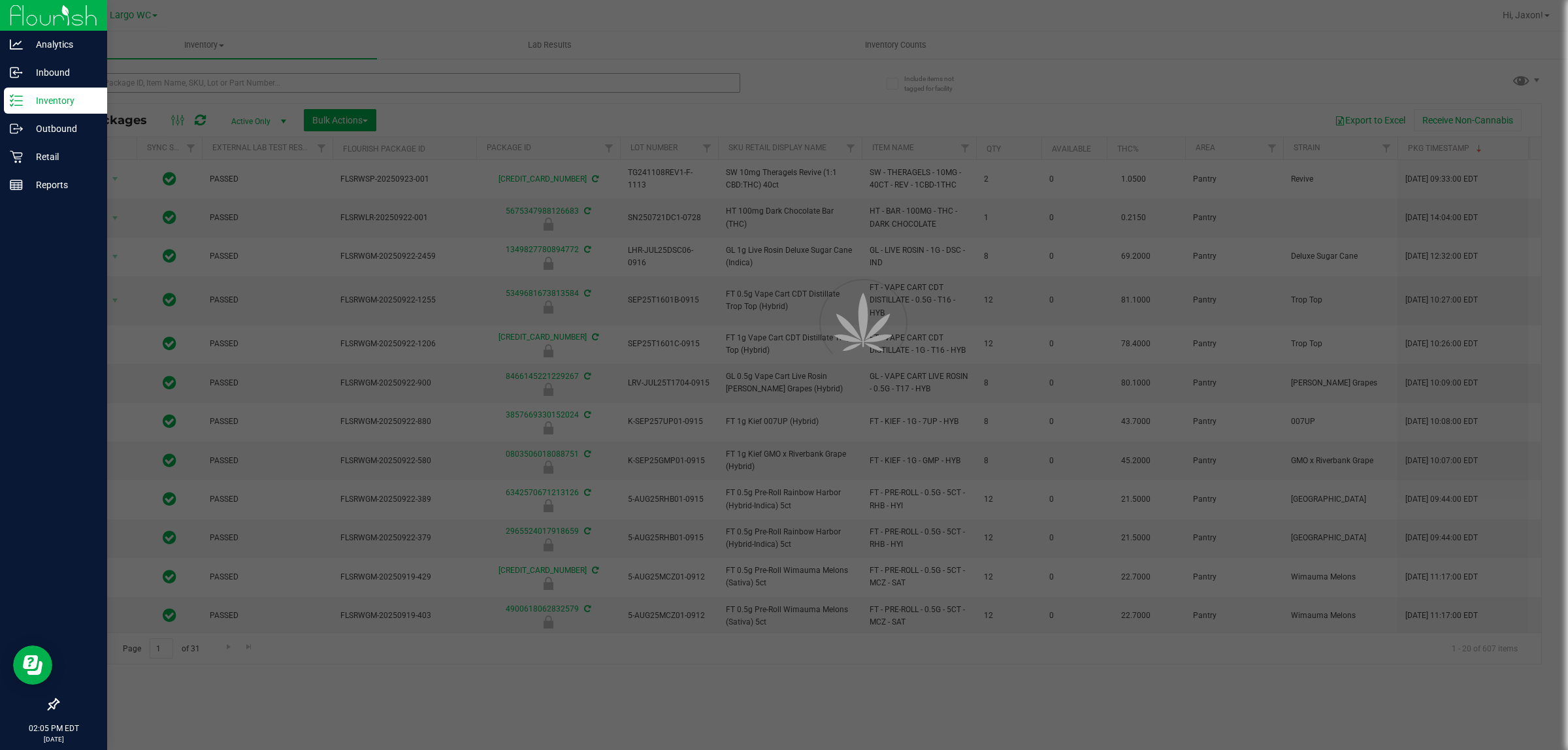
click at [220, 75] on div at bounding box center [784, 375] width 1568 height 750
click at [213, 78] on input "text" at bounding box center [399, 83] width 683 height 20
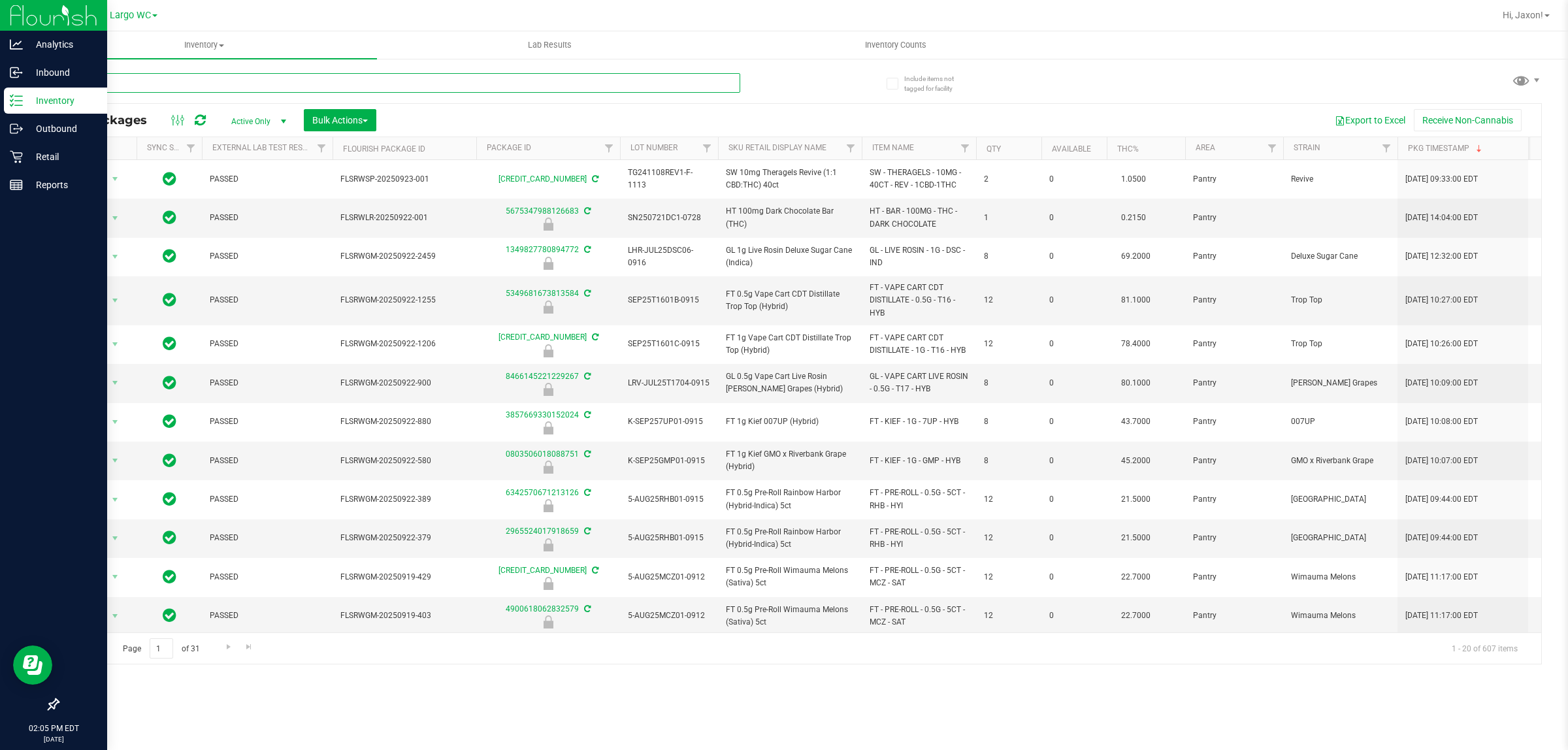
click at [213, 78] on input "text" at bounding box center [399, 83] width 683 height 20
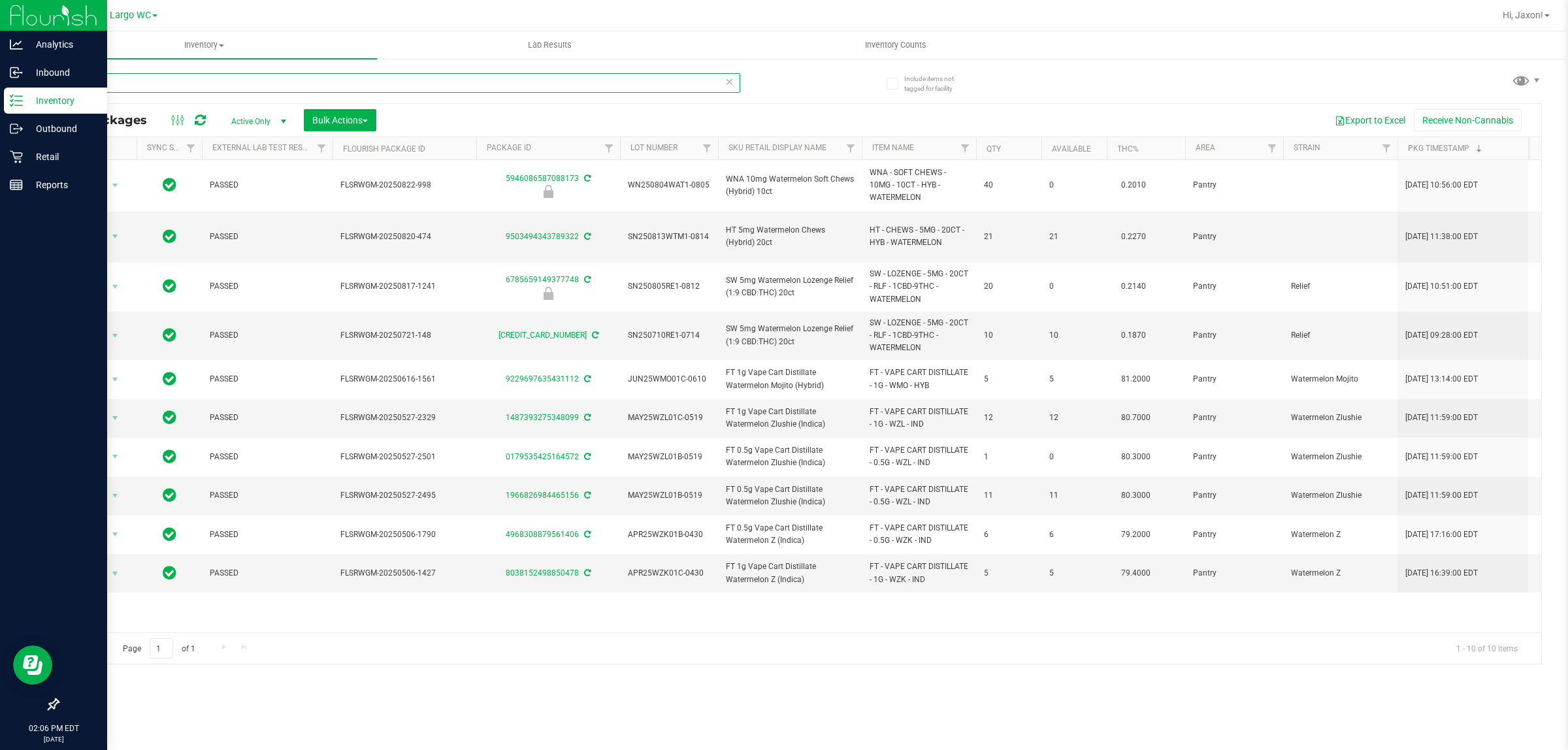
type input "water"
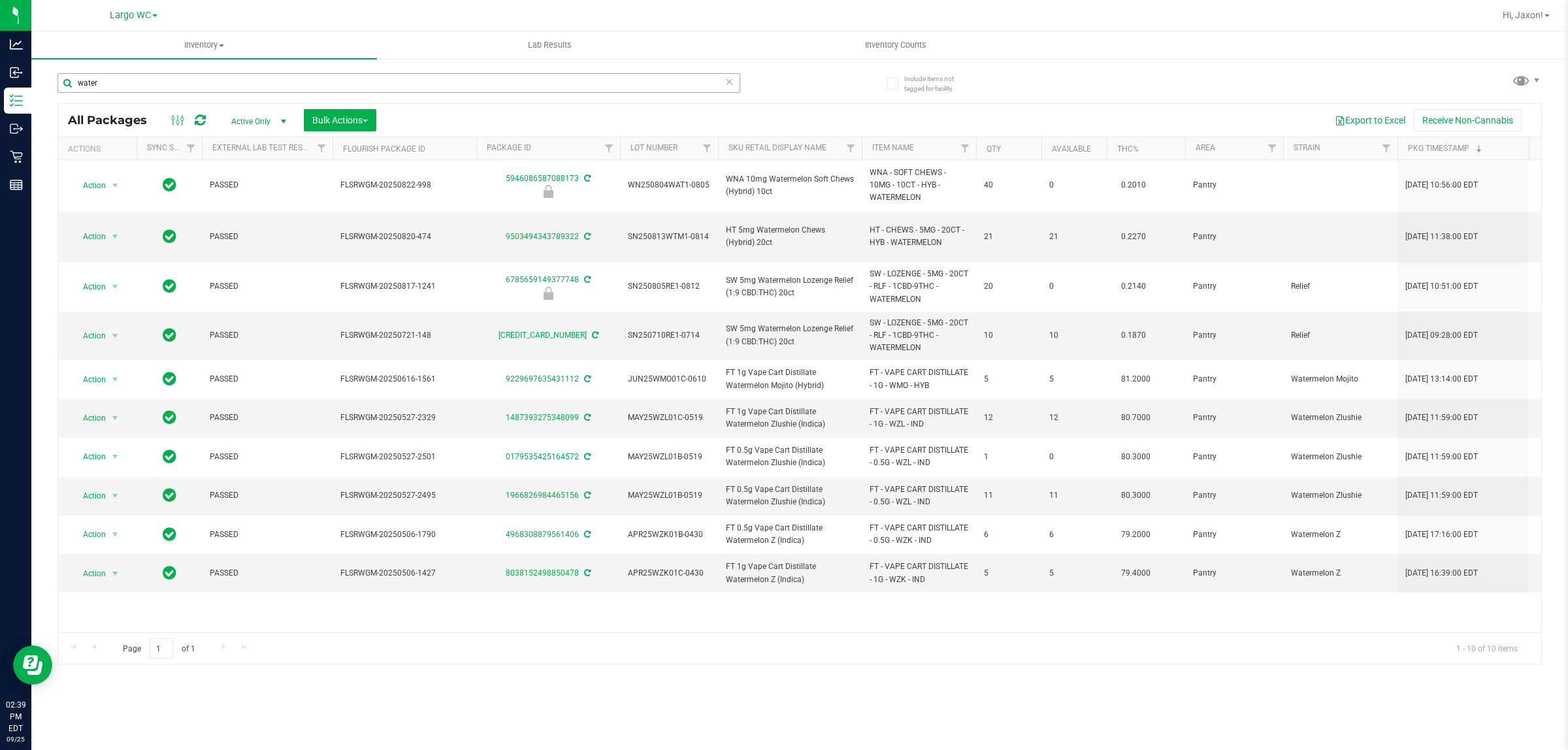
click at [277, 90] on input "water" at bounding box center [399, 83] width 683 height 20
click at [276, 87] on input "water" at bounding box center [399, 83] width 683 height 20
click at [276, 86] on input "water" at bounding box center [399, 83] width 683 height 20
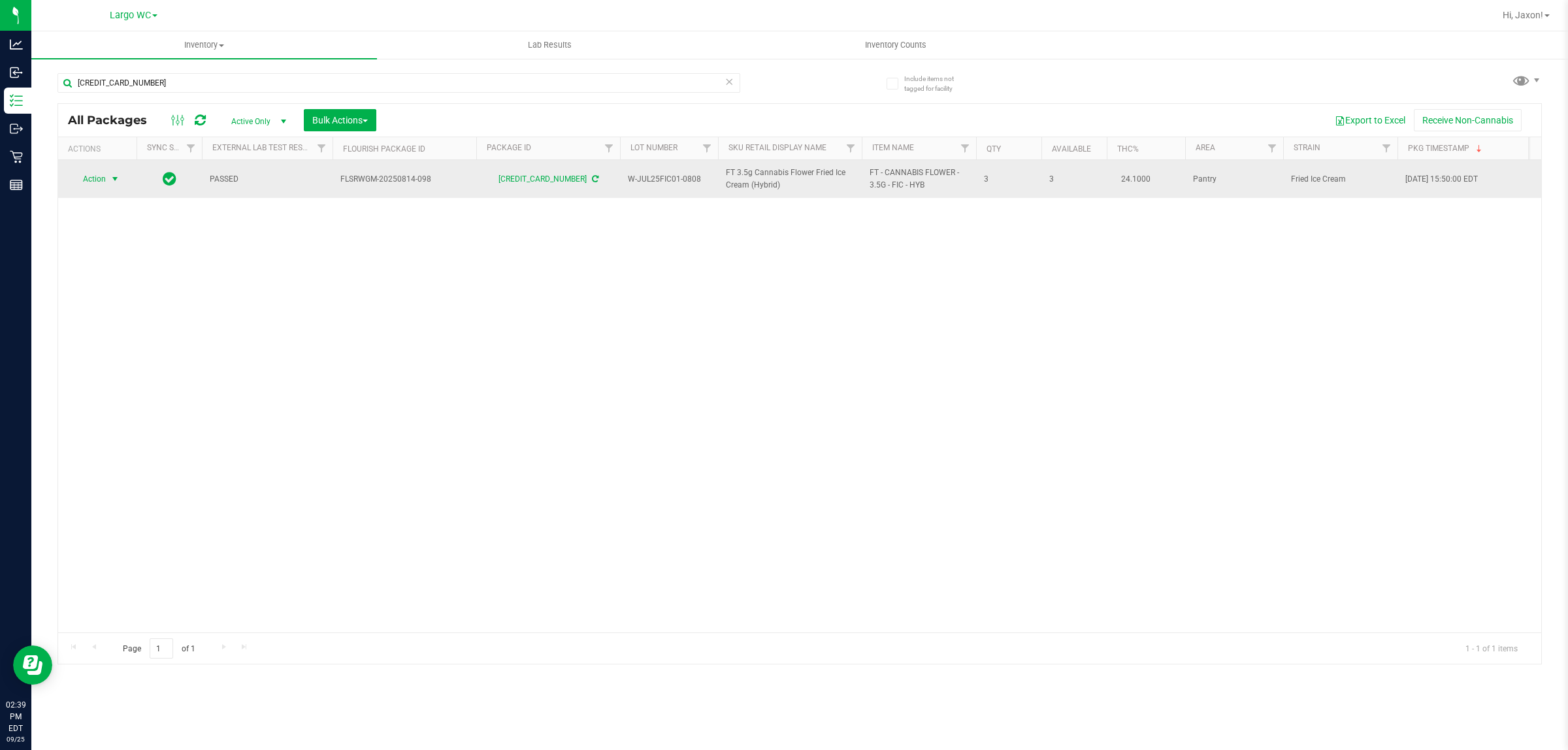
type input "[CREDIT_CARD_NUMBER]"
click at [119, 176] on span "select" at bounding box center [115, 179] width 11 height 11
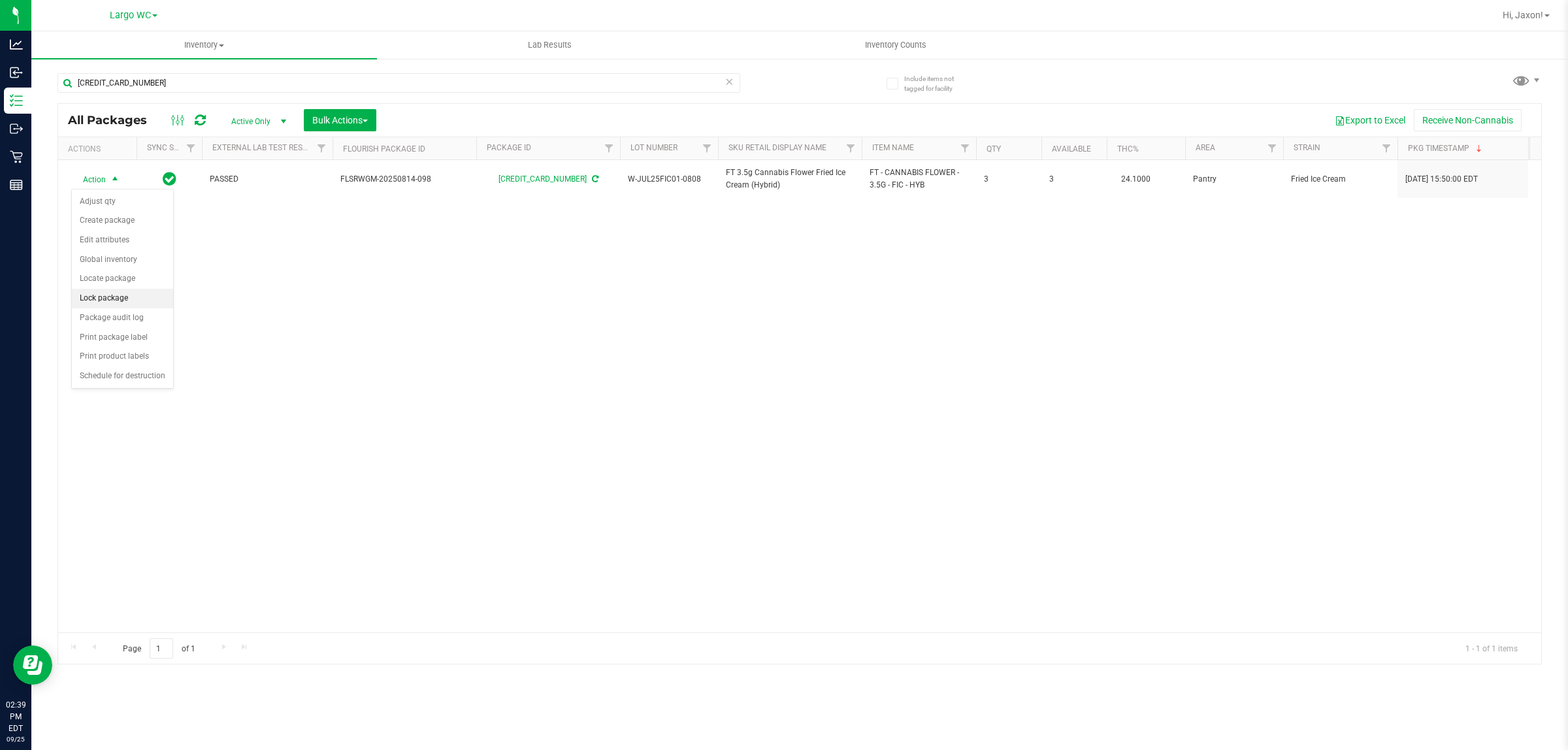
click at [119, 302] on li "Lock package" at bounding box center [122, 299] width 101 height 20
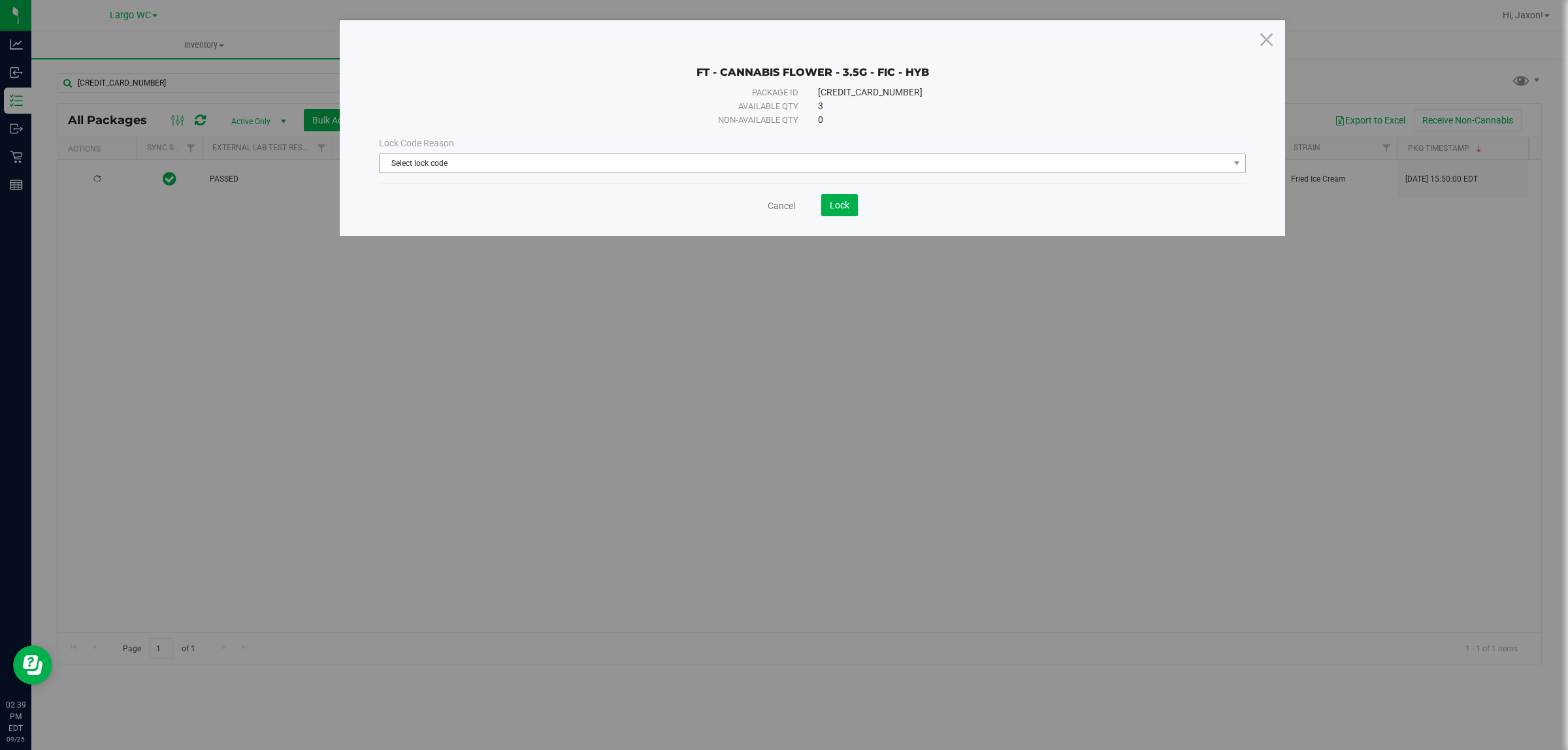
click at [694, 157] on span "Select lock code" at bounding box center [805, 163] width 849 height 18
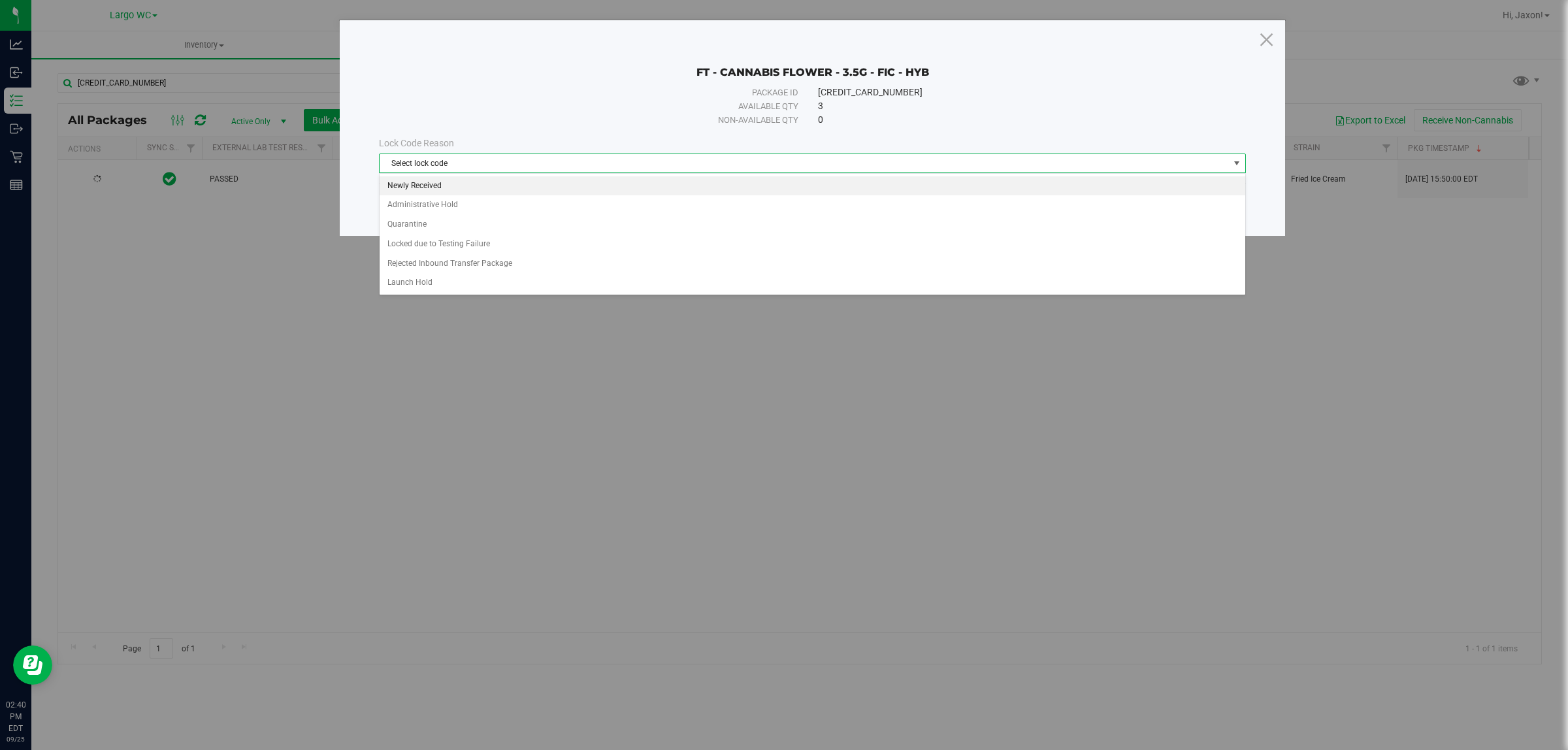
click at [437, 183] on li "Newly Received" at bounding box center [812, 186] width 865 height 20
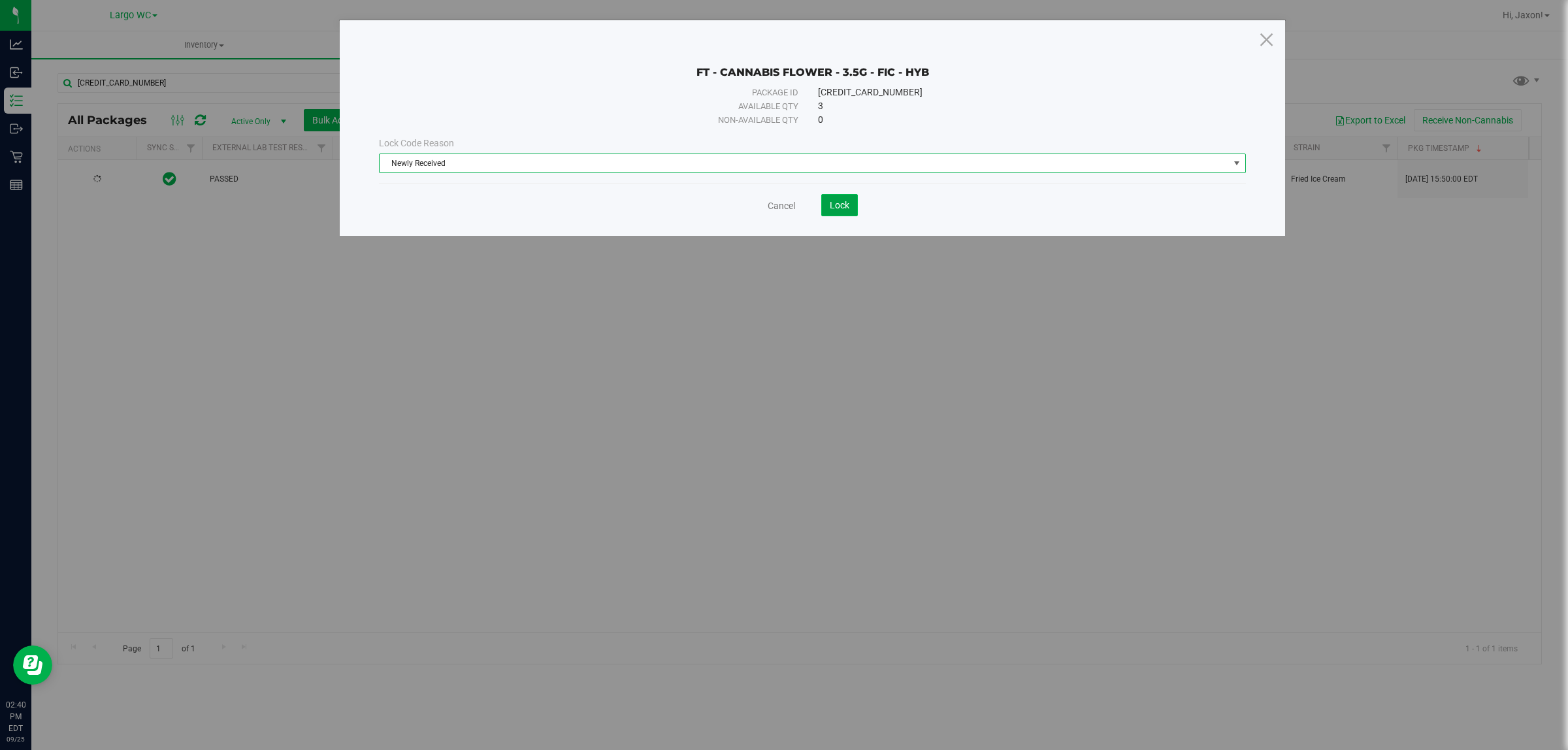
click at [845, 216] on button "Lock" at bounding box center [839, 204] width 36 height 22
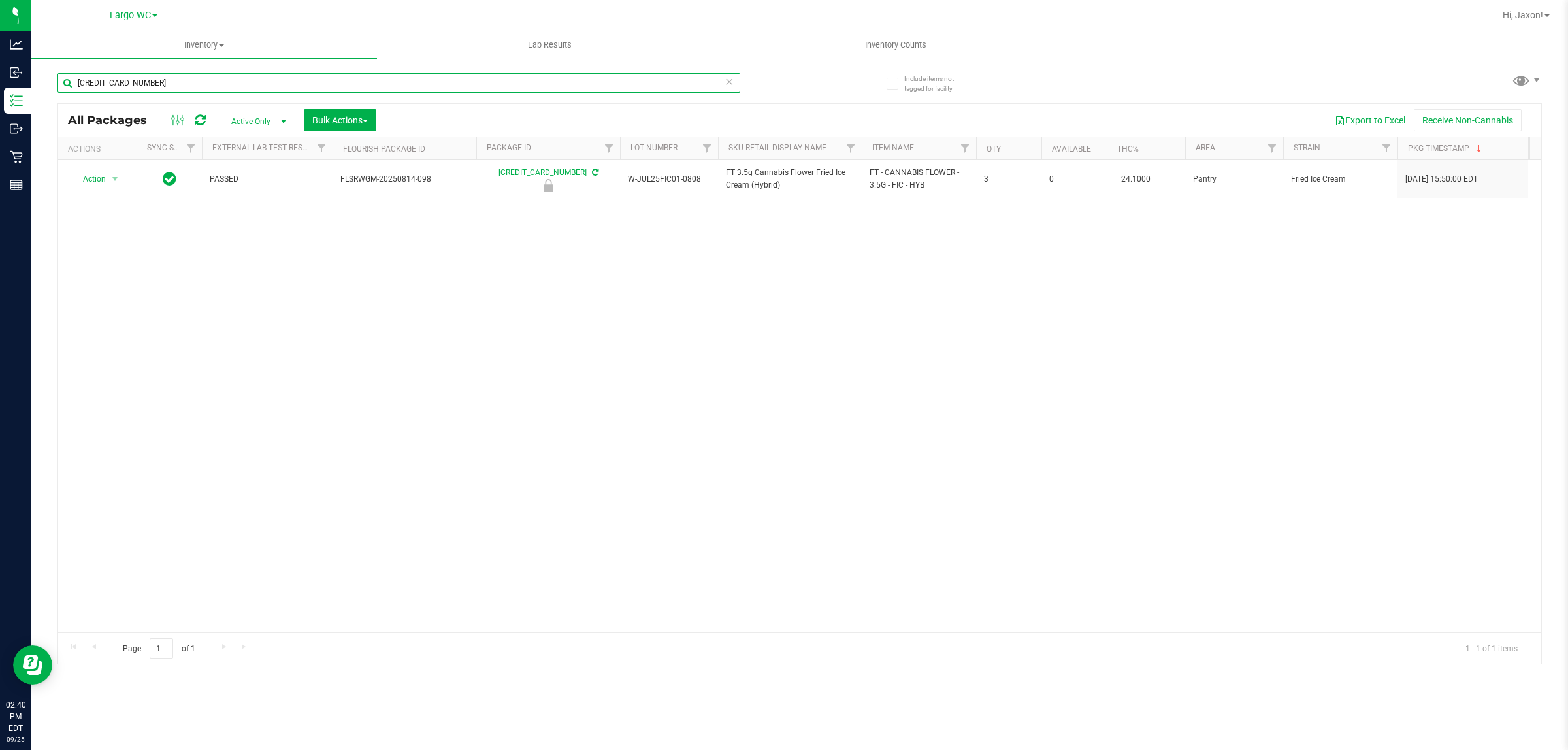
click at [667, 82] on input "5353909526574763" at bounding box center [399, 83] width 683 height 20
type input "5"
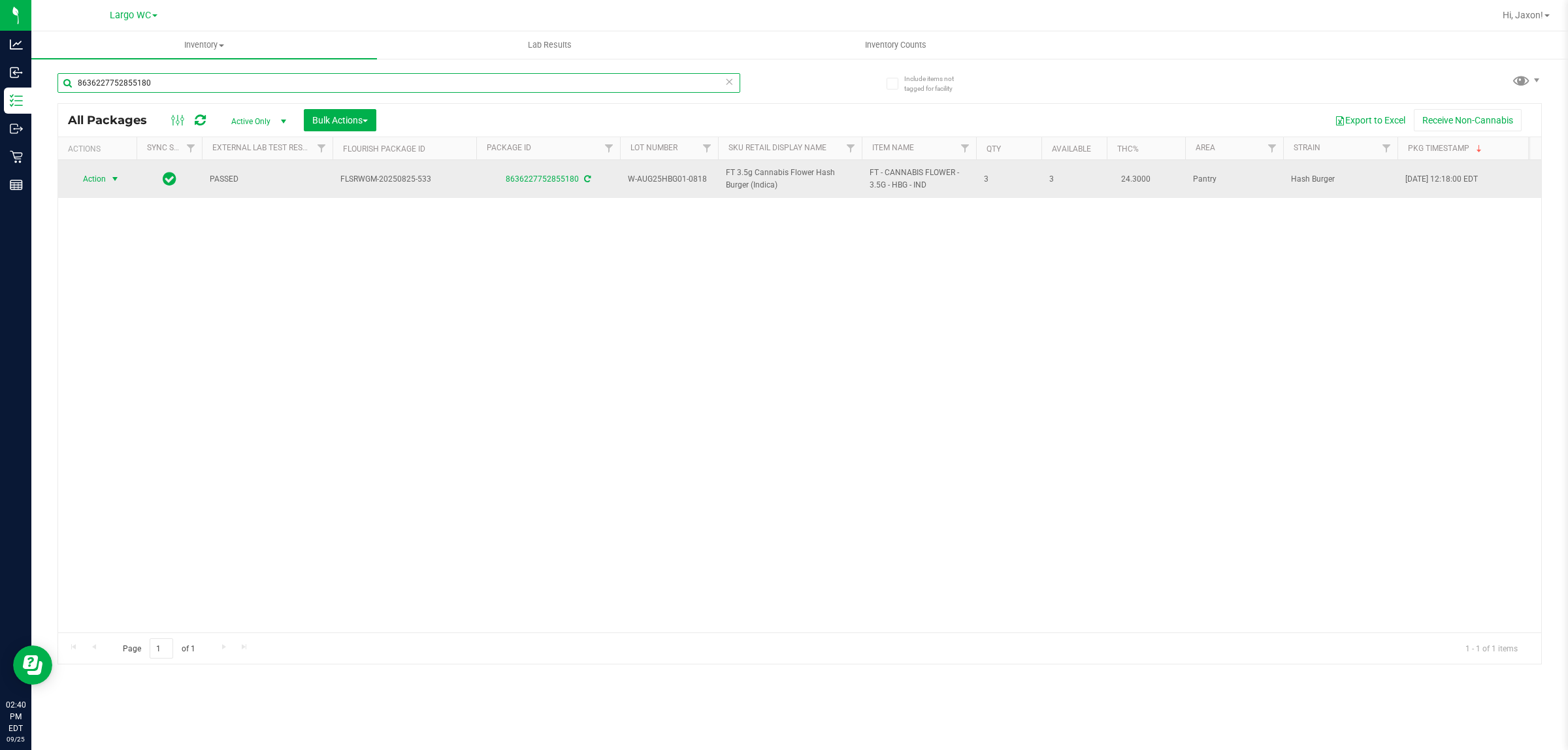
type input "8636227752855180"
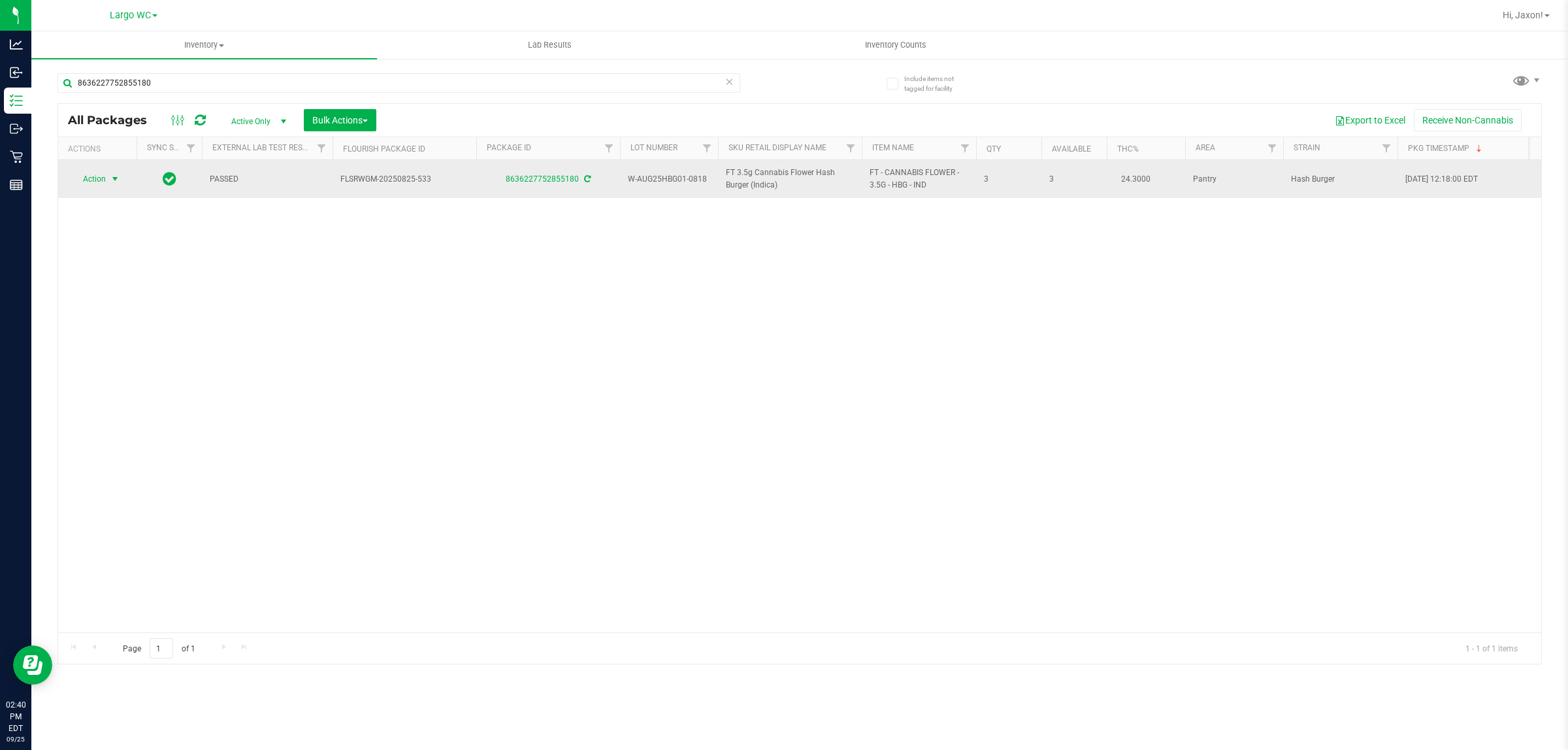
click at [115, 185] on span "select" at bounding box center [115, 179] width 11 height 11
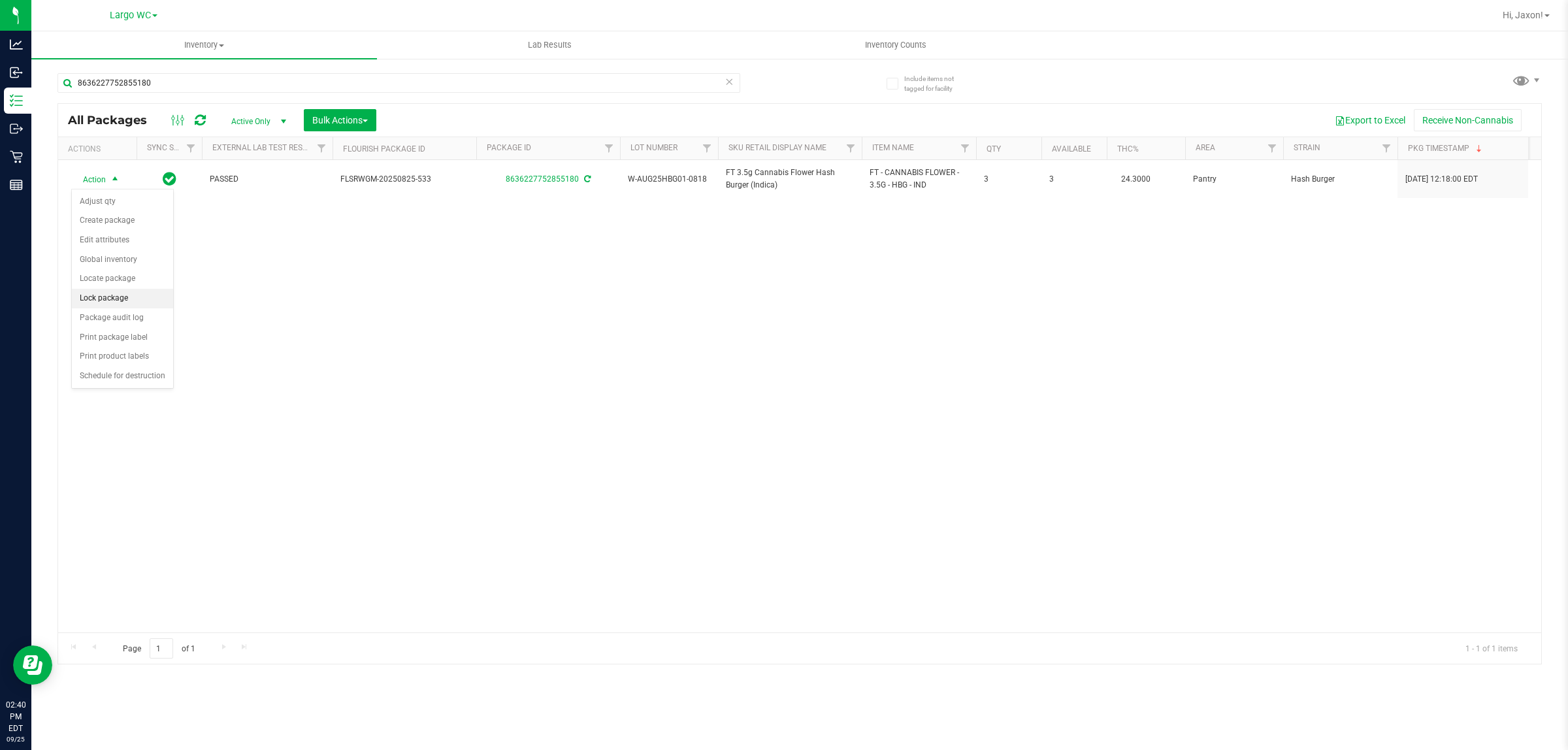
click at [112, 299] on li "Lock package" at bounding box center [122, 299] width 101 height 20
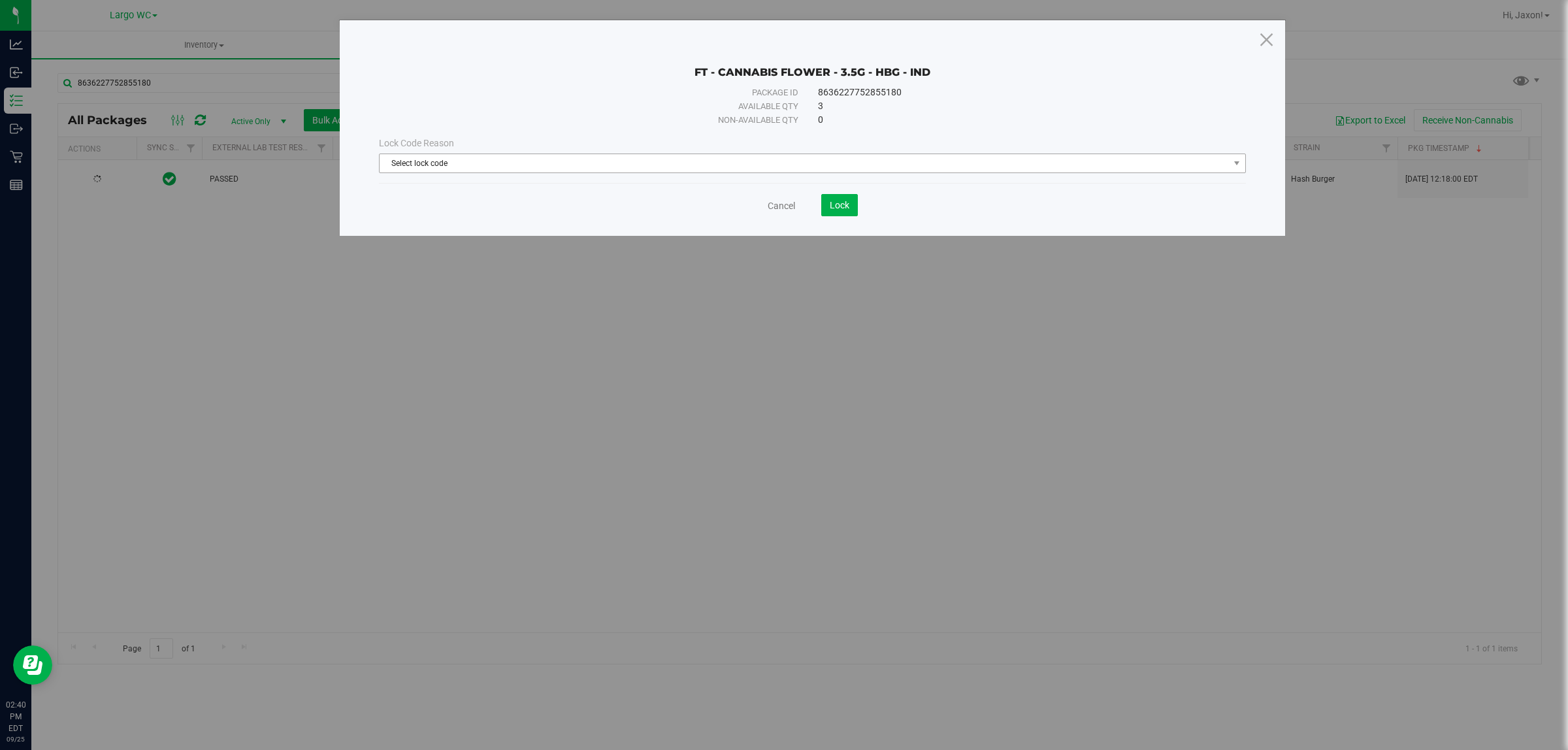
click at [802, 155] on span "Select lock code" at bounding box center [805, 163] width 849 height 18
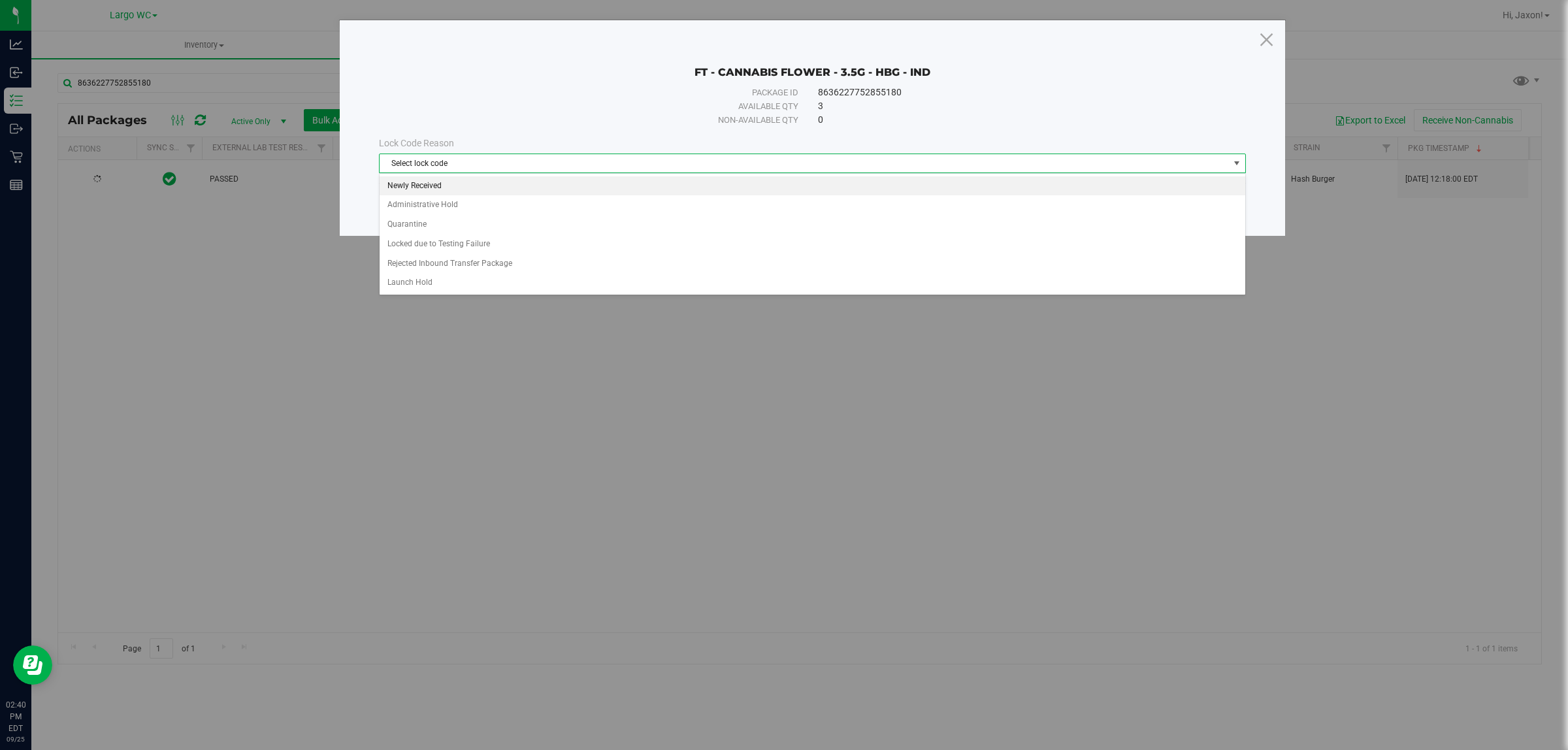
click at [427, 188] on li "Newly Received" at bounding box center [812, 186] width 865 height 20
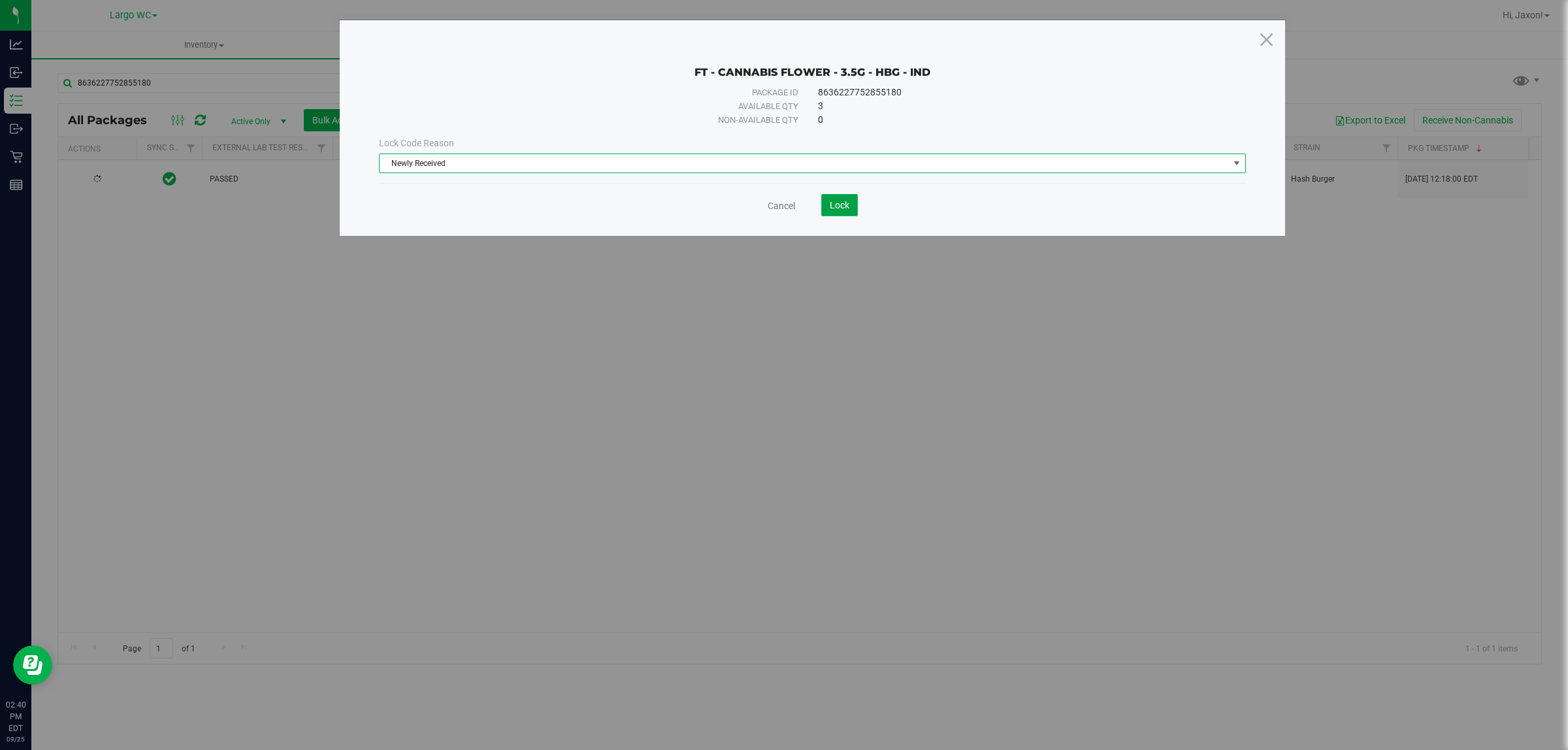
click at [853, 201] on button "Lock" at bounding box center [839, 204] width 36 height 22
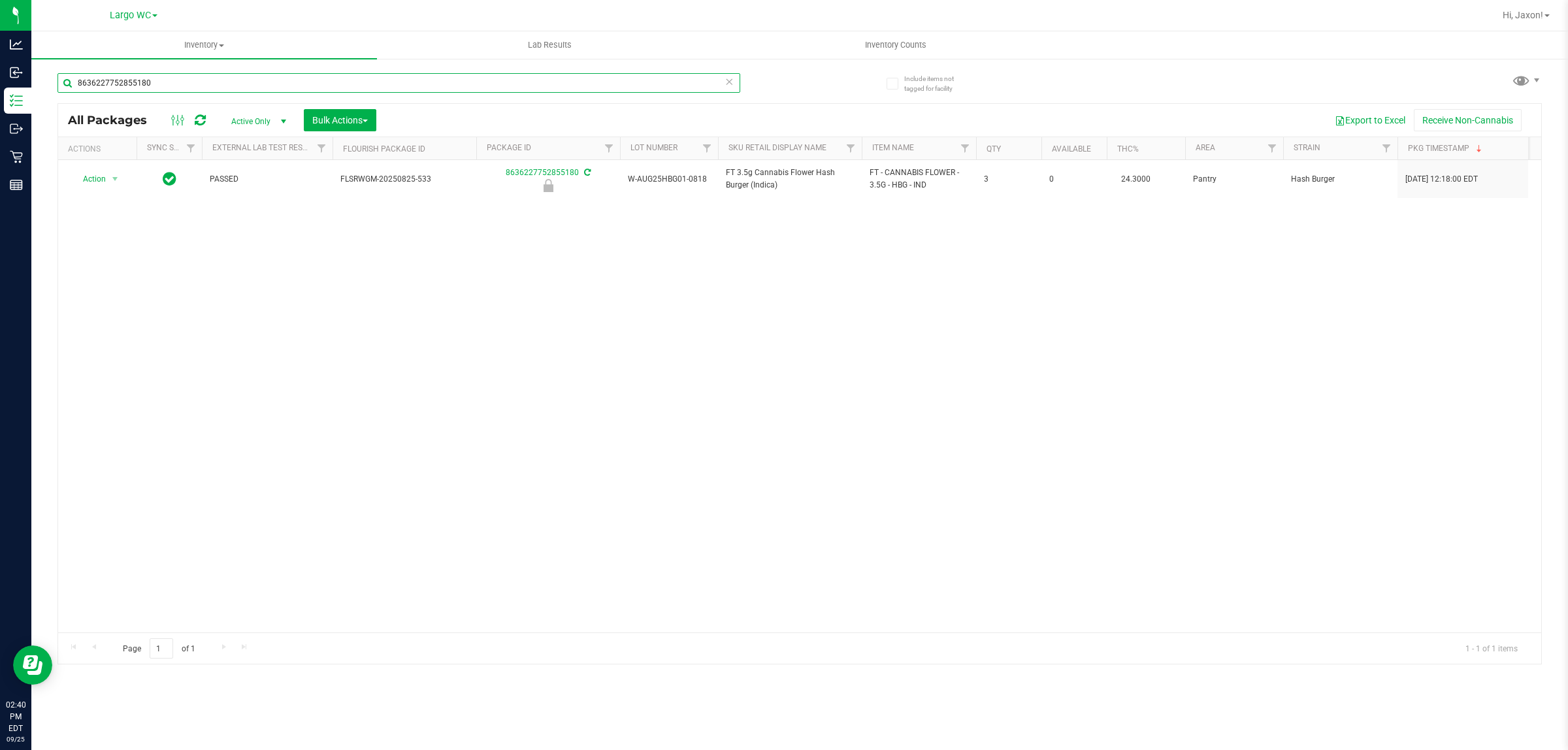
click at [671, 80] on input "8636227752855180" at bounding box center [399, 83] width 683 height 20
type input "8"
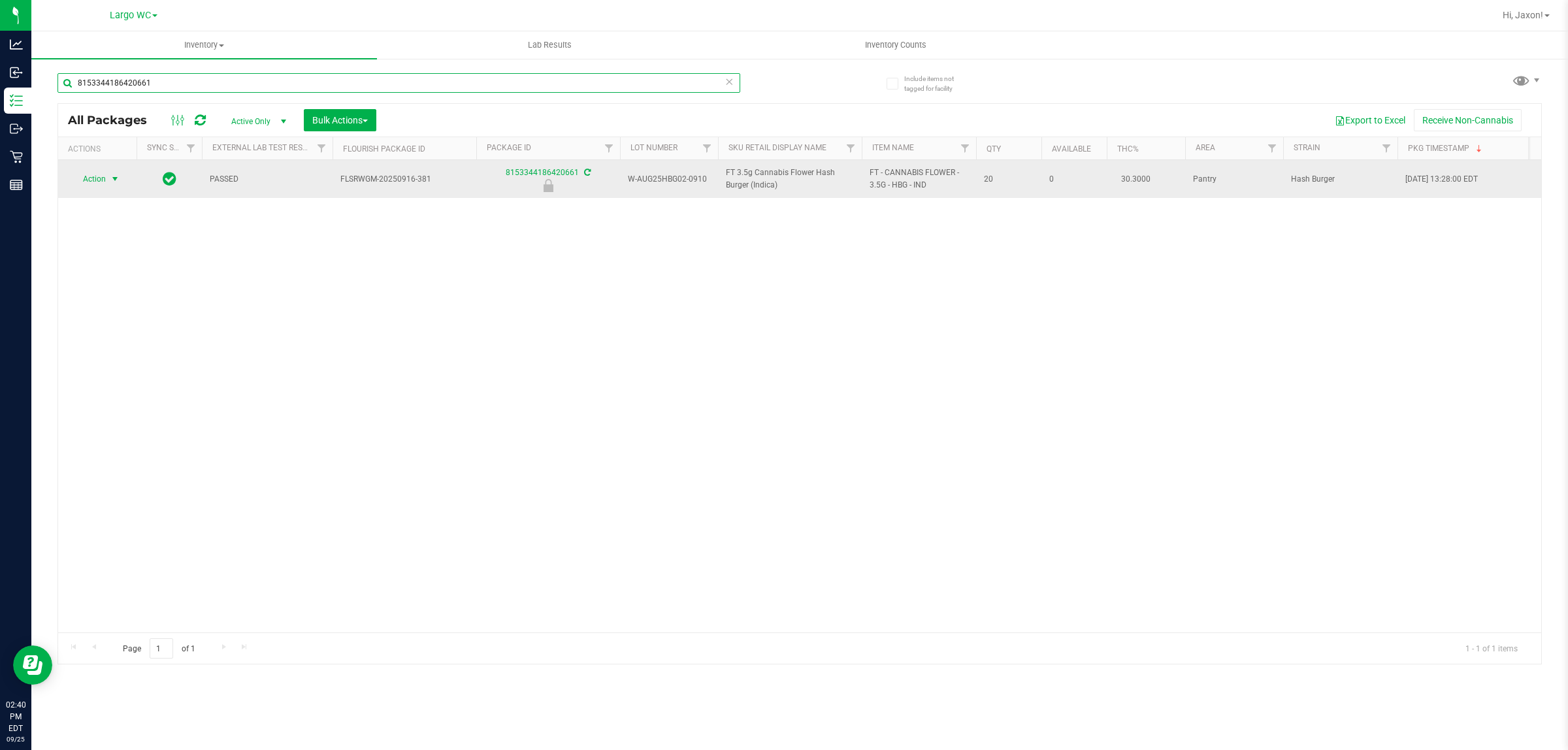
type input "8153344186420661"
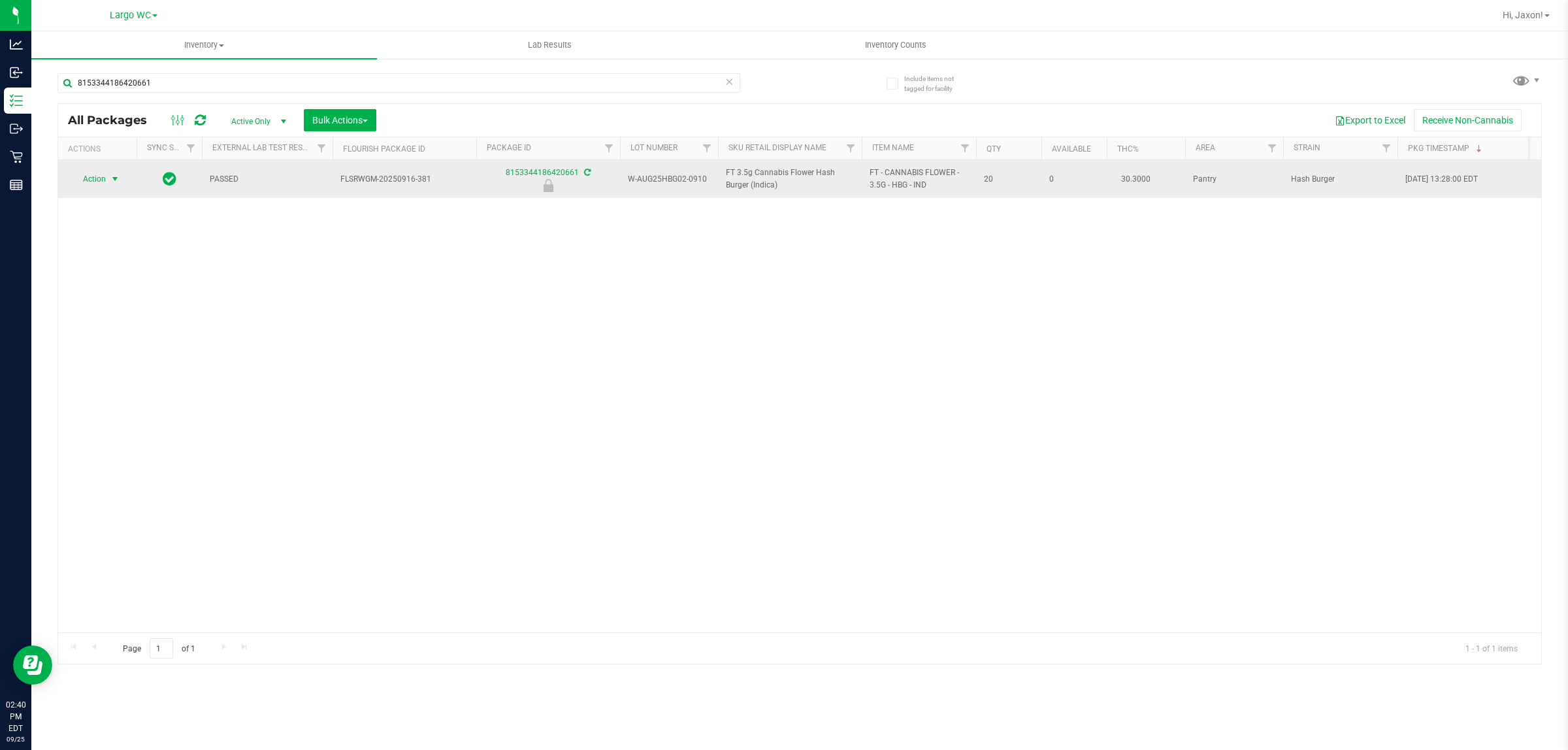
click at [115, 180] on span "select" at bounding box center [115, 179] width 11 height 11
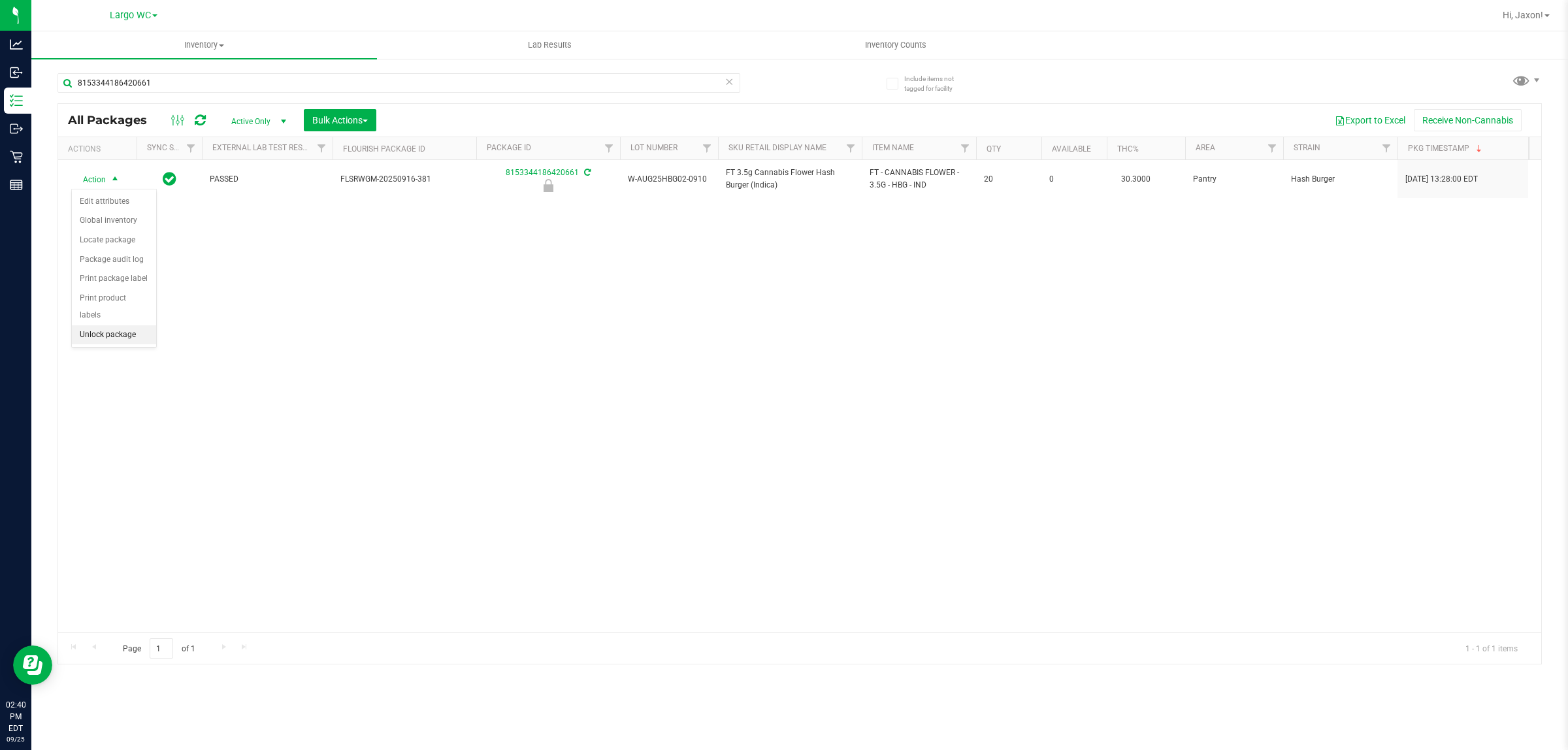
click at [116, 325] on li "Unlock package" at bounding box center [114, 335] width 84 height 20
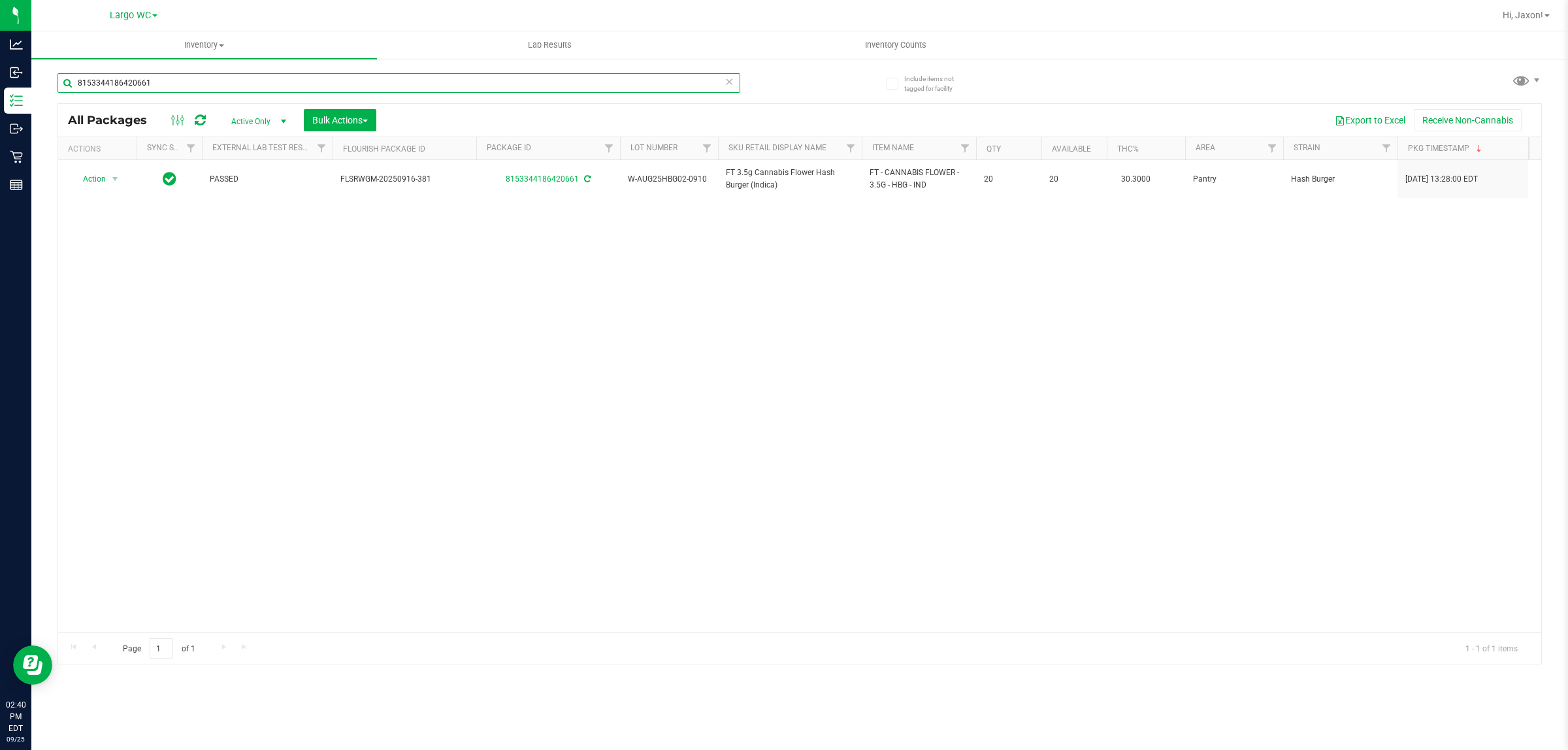
click at [520, 80] on input "8153344186420661" at bounding box center [399, 83] width 683 height 20
type input "8"
type input "8825695290851218"
